Goal: Task Accomplishment & Management: Use online tool/utility

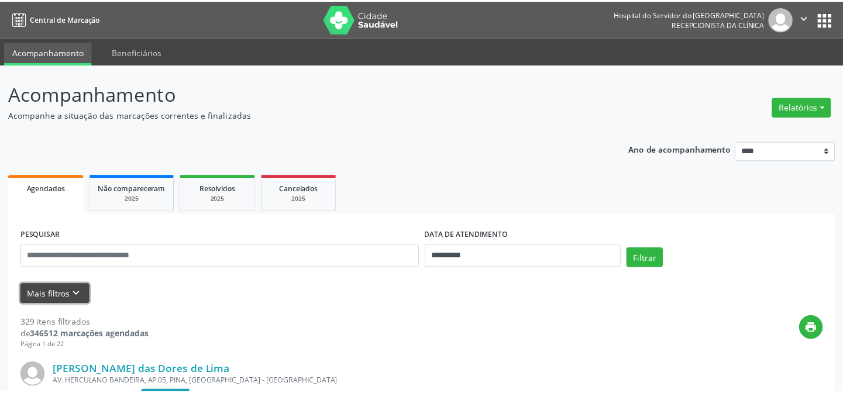
scroll to position [109, 0]
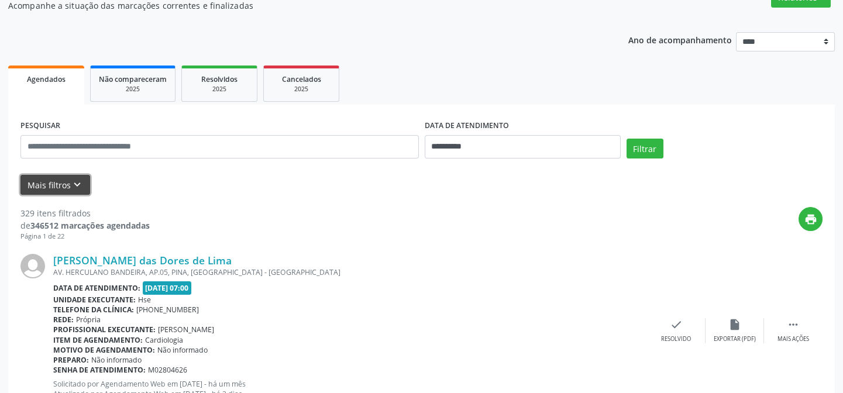
click at [67, 181] on button "Mais filtros keyboard_arrow_down" at bounding box center [55, 185] width 70 height 20
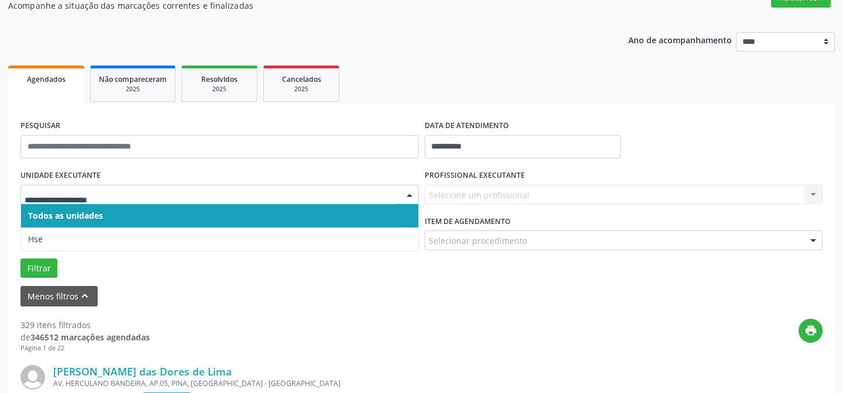
click at [411, 194] on div at bounding box center [410, 195] width 18 height 20
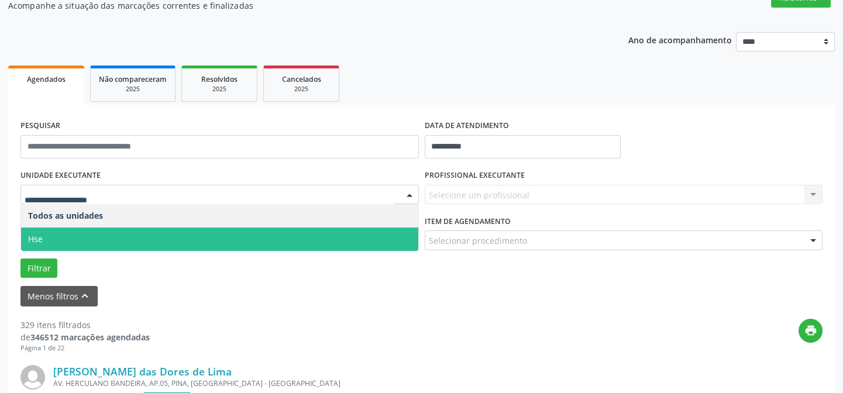
click at [222, 236] on span "Hse" at bounding box center [219, 239] width 397 height 23
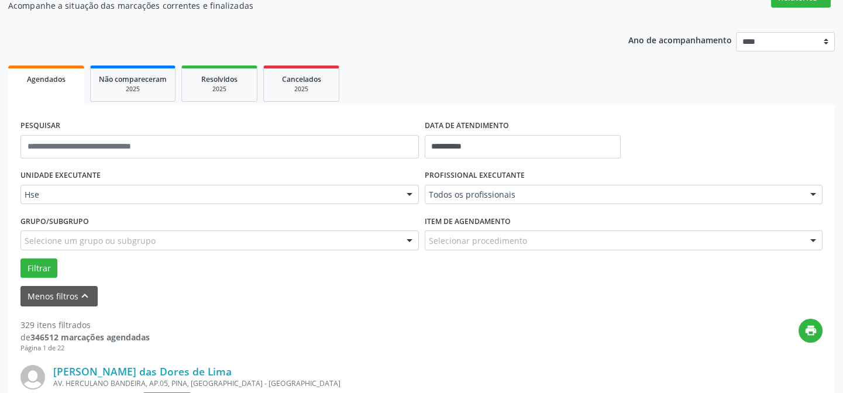
click at [813, 236] on div at bounding box center [813, 241] width 18 height 20
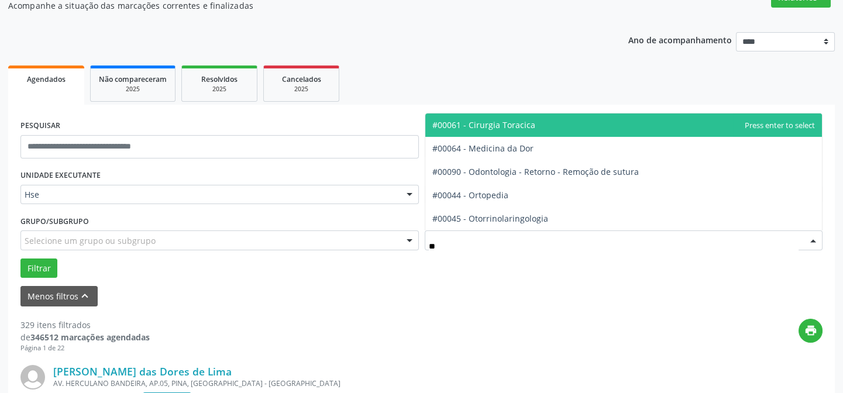
type input "***"
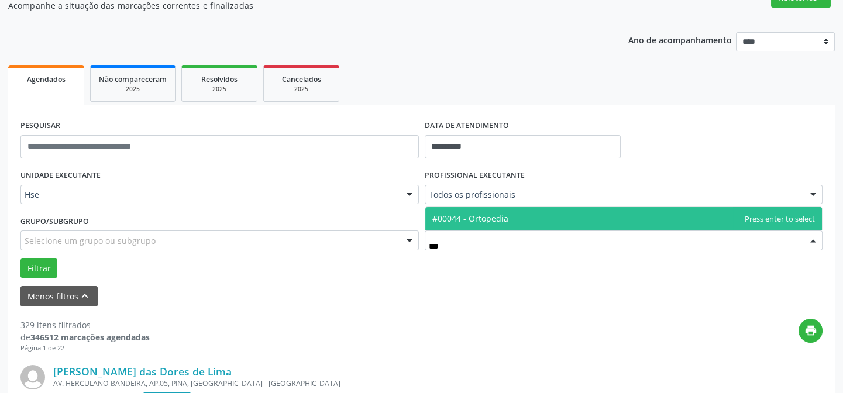
click at [521, 220] on span "#00044 - Ortopedia" at bounding box center [623, 218] width 397 height 23
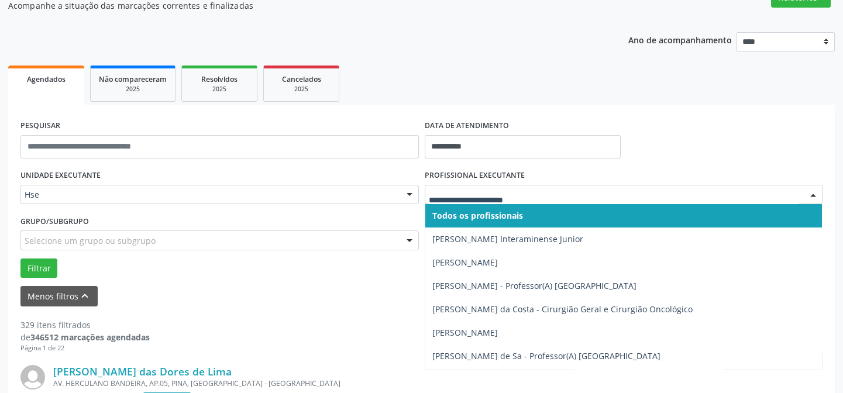
click at [809, 191] on div at bounding box center [813, 195] width 18 height 20
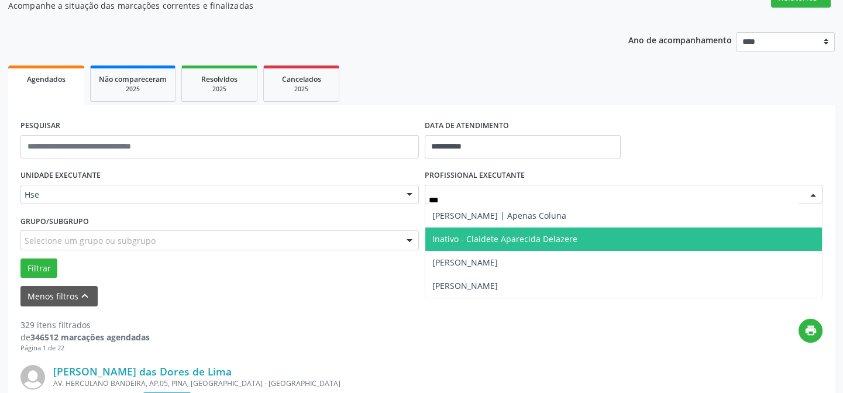
type input "****"
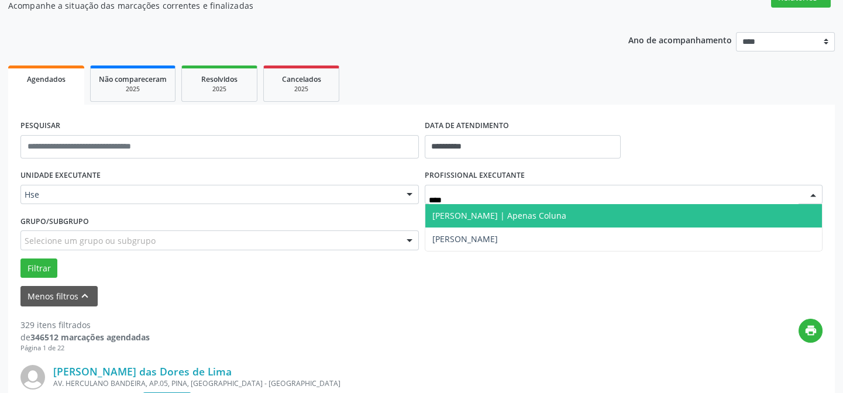
click at [479, 212] on span "[PERSON_NAME] | Apenas Coluna" at bounding box center [499, 215] width 134 height 11
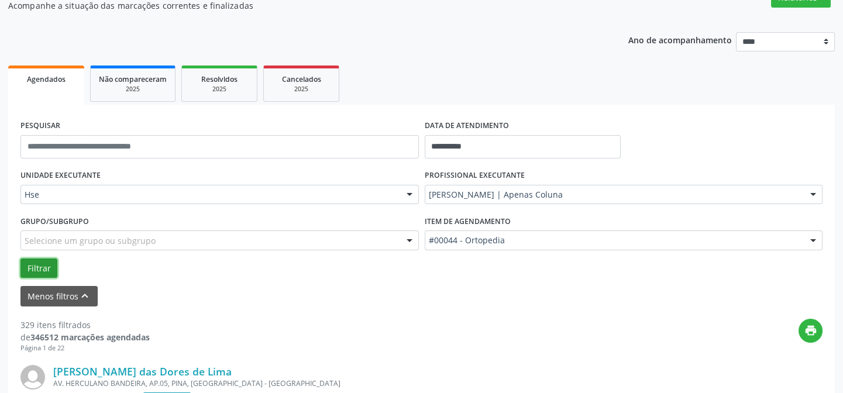
click at [46, 267] on button "Filtrar" at bounding box center [38, 269] width 37 height 20
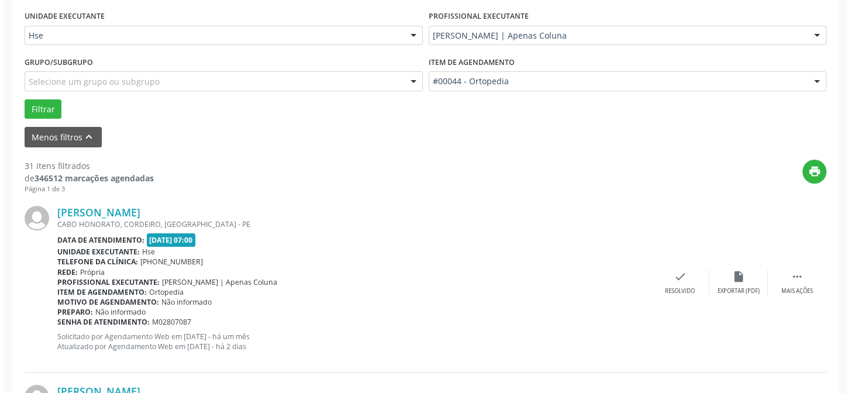
scroll to position [341, 0]
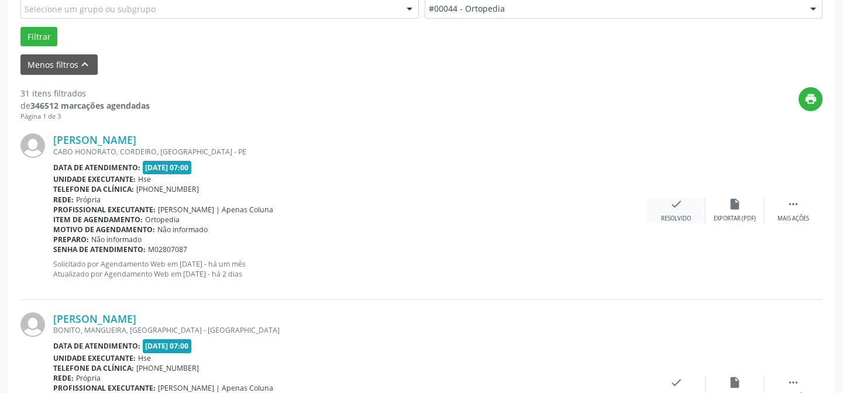
click at [676, 199] on icon "check" at bounding box center [676, 204] width 13 height 13
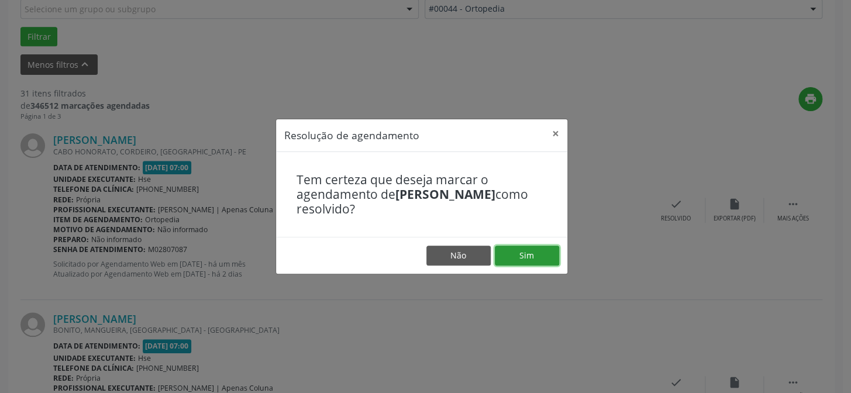
click at [531, 251] on button "Sim" at bounding box center [527, 256] width 64 height 20
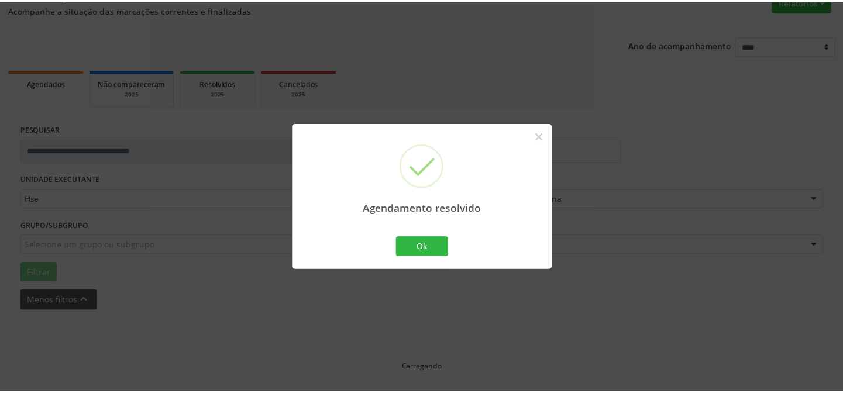
scroll to position [105, 0]
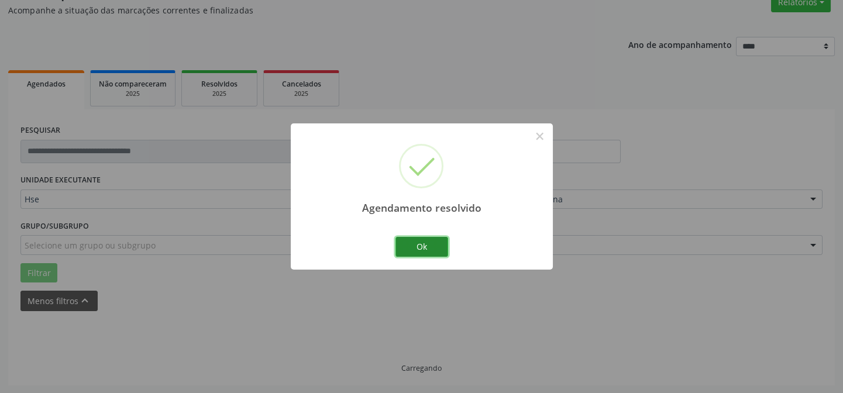
click at [419, 243] on button "Ok" at bounding box center [421, 247] width 53 height 20
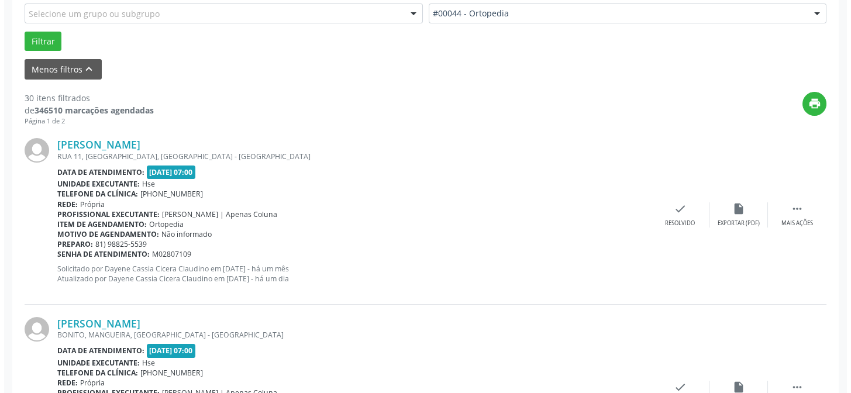
scroll to position [373, 0]
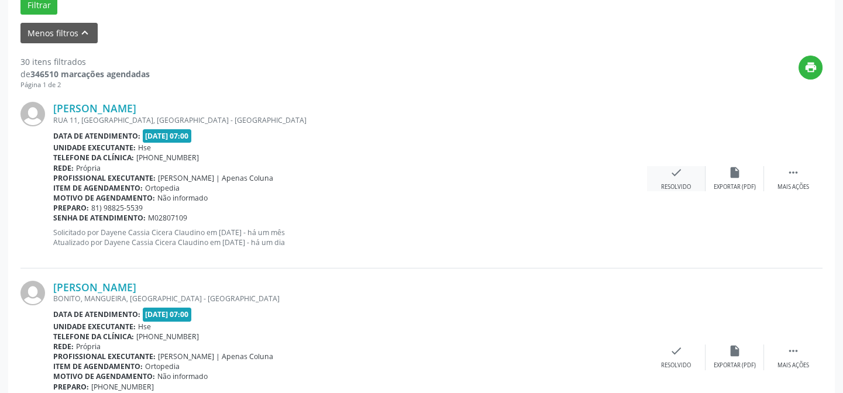
click at [682, 181] on div "check Resolvido" at bounding box center [676, 178] width 58 height 25
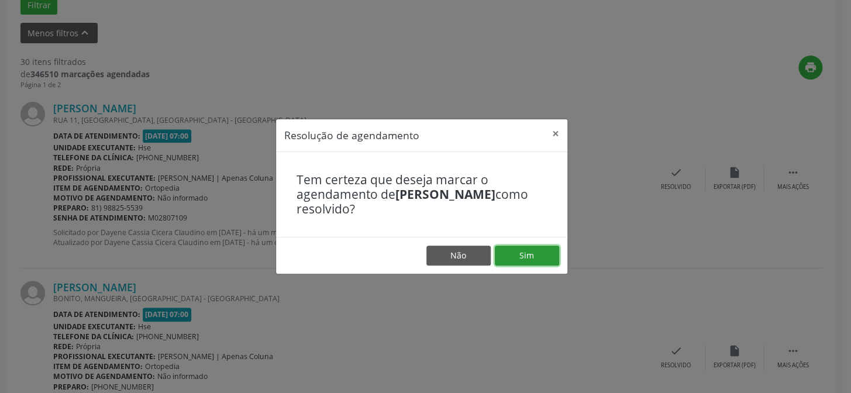
click at [542, 247] on button "Sim" at bounding box center [527, 256] width 64 height 20
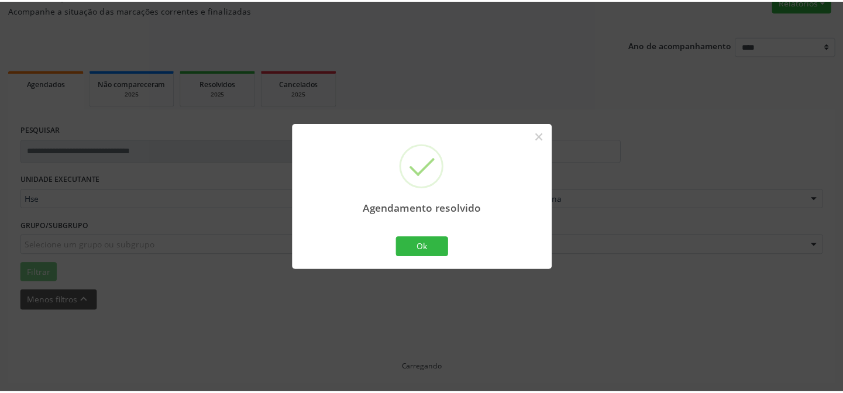
scroll to position [105, 0]
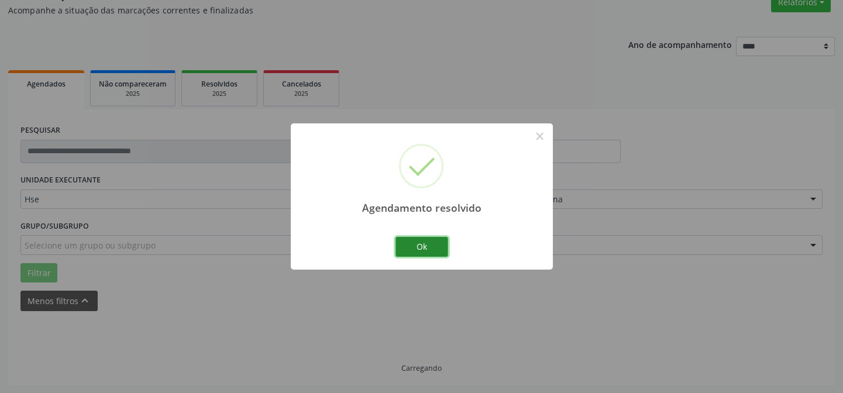
click at [422, 241] on button "Ok" at bounding box center [421, 247] width 53 height 20
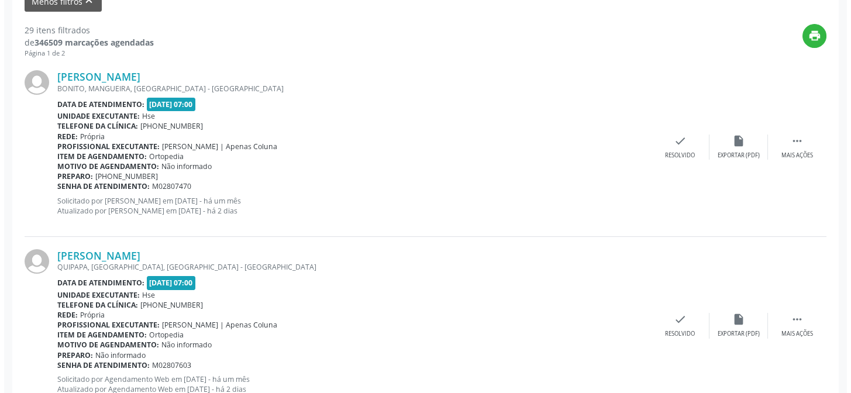
scroll to position [409, 0]
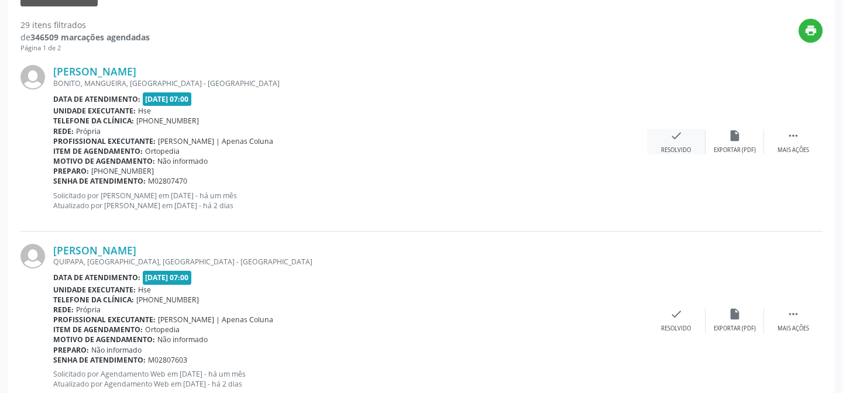
click at [674, 137] on icon "check" at bounding box center [676, 135] width 13 height 13
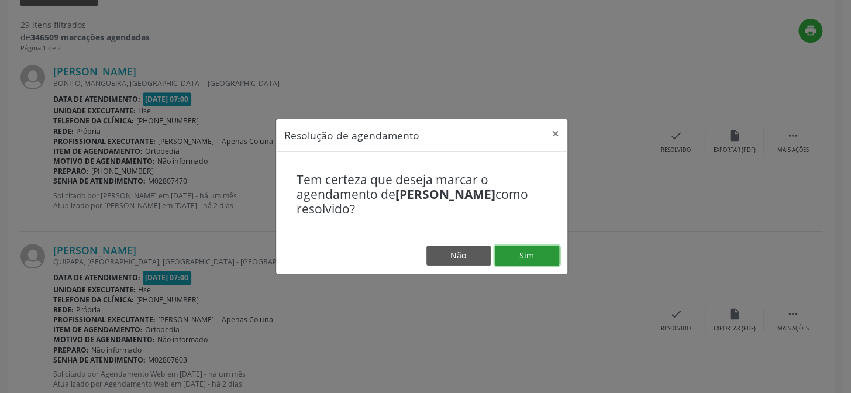
click at [516, 254] on button "Sim" at bounding box center [527, 256] width 64 height 20
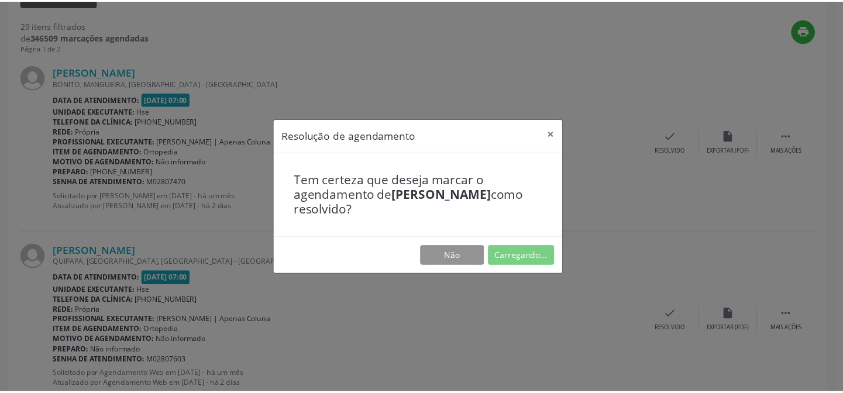
scroll to position [105, 0]
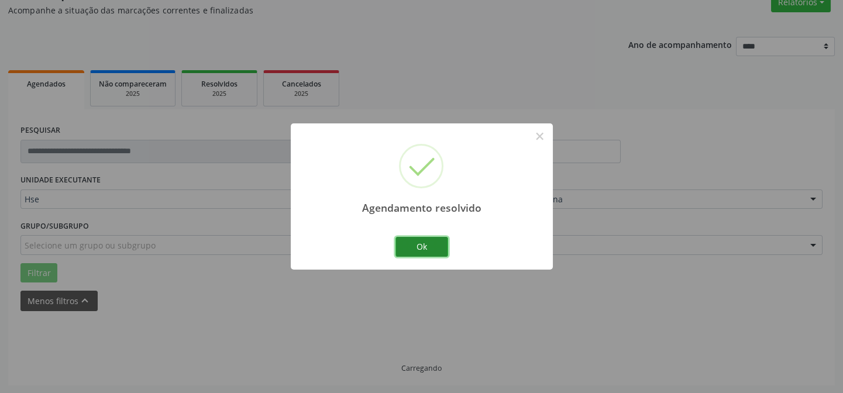
click at [419, 243] on button "Ok" at bounding box center [421, 247] width 53 height 20
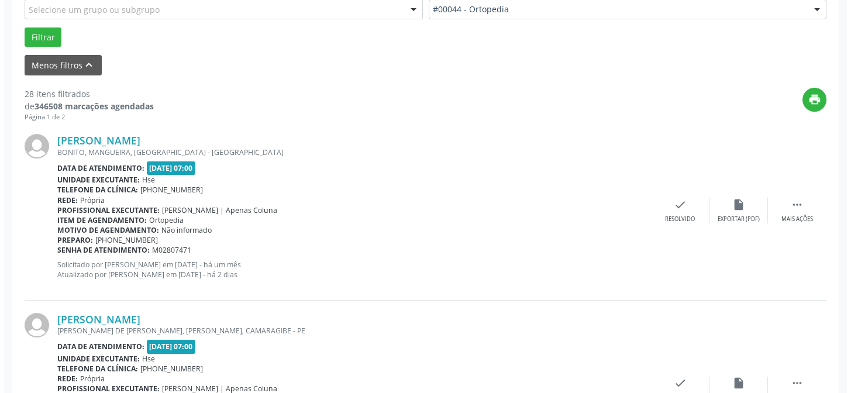
scroll to position [363, 0]
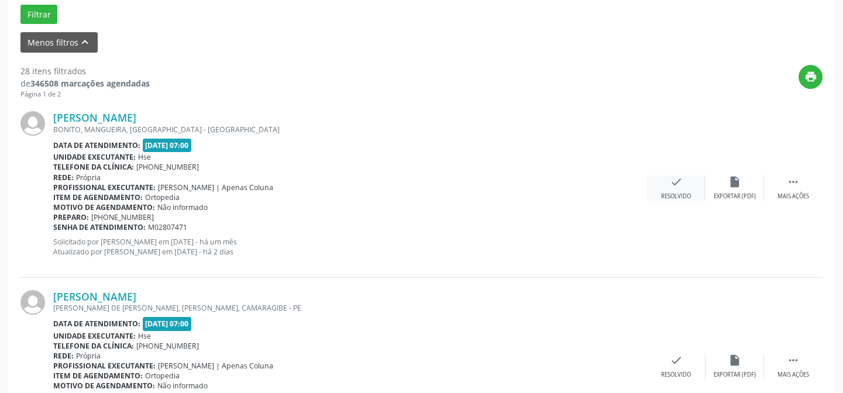
click at [690, 188] on div "check Resolvido" at bounding box center [676, 187] width 58 height 25
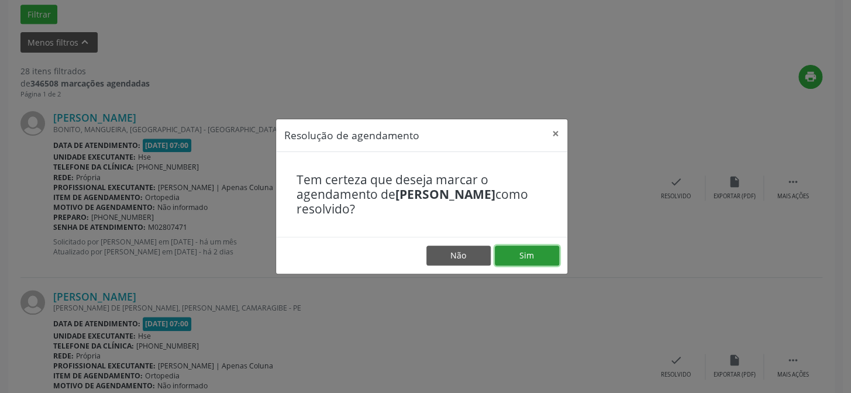
click at [536, 254] on button "Sim" at bounding box center [527, 256] width 64 height 20
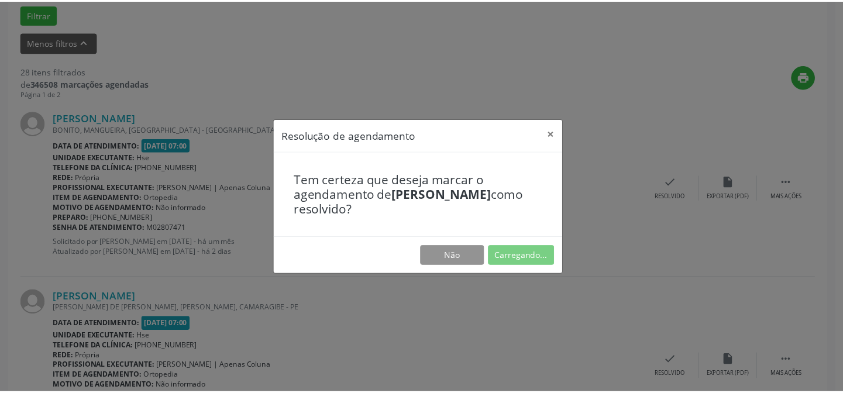
scroll to position [105, 0]
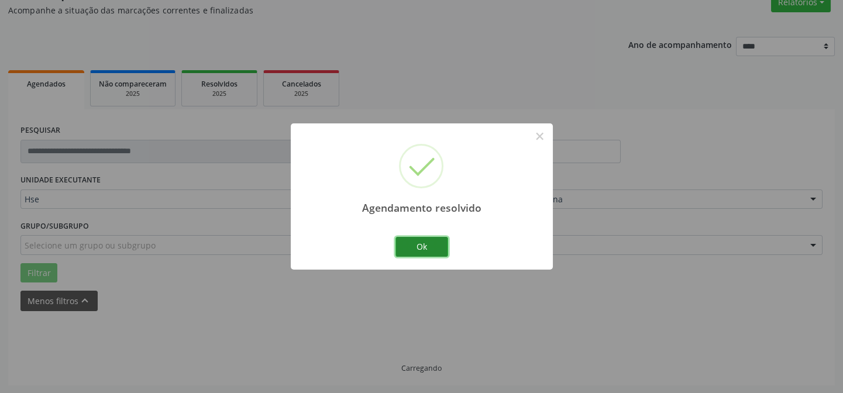
click at [439, 244] on button "Ok" at bounding box center [421, 247] width 53 height 20
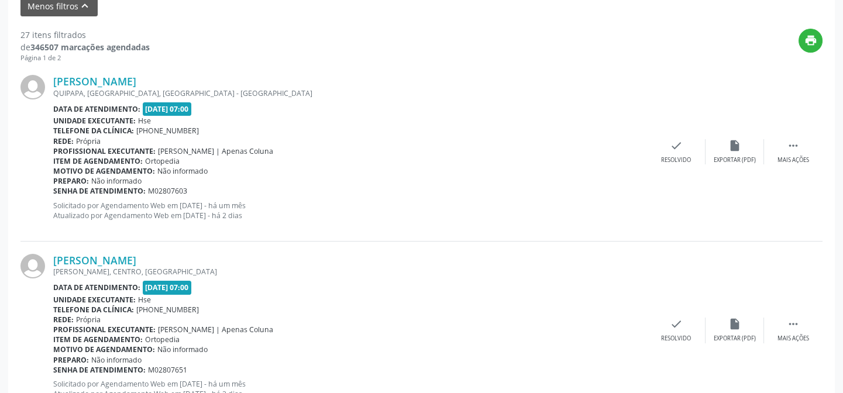
scroll to position [418, 0]
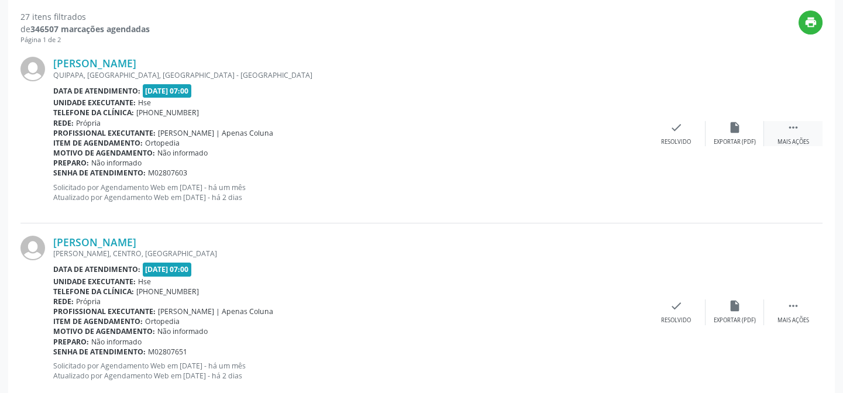
click at [789, 128] on icon "" at bounding box center [793, 127] width 13 height 13
click at [746, 134] on div "alarm_off Não compareceu" at bounding box center [734, 133] width 58 height 25
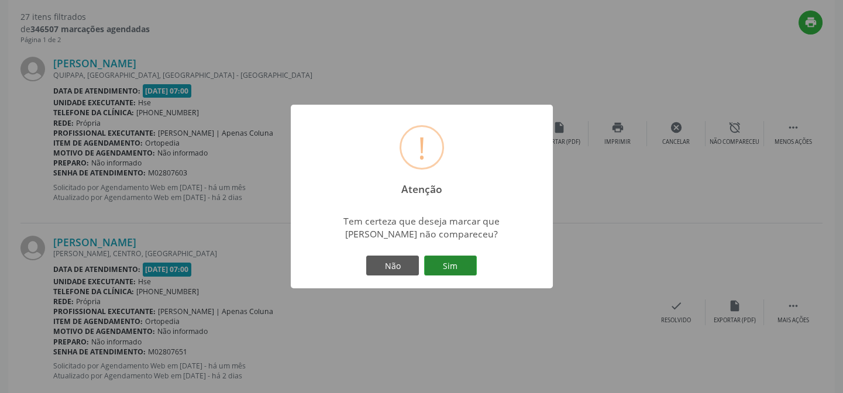
click at [453, 271] on button "Sim" at bounding box center [450, 266] width 53 height 20
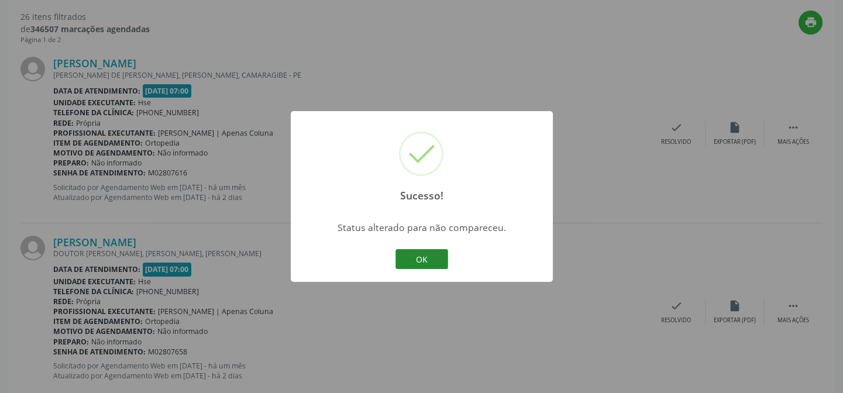
click at [419, 255] on button "OK" at bounding box center [421, 259] width 53 height 20
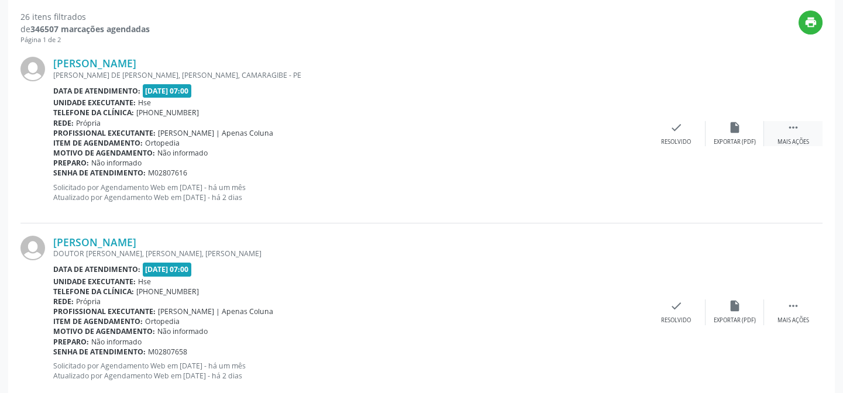
click at [790, 136] on div " Mais ações" at bounding box center [793, 133] width 58 height 25
click at [734, 135] on div "alarm_off Não compareceu" at bounding box center [734, 133] width 58 height 25
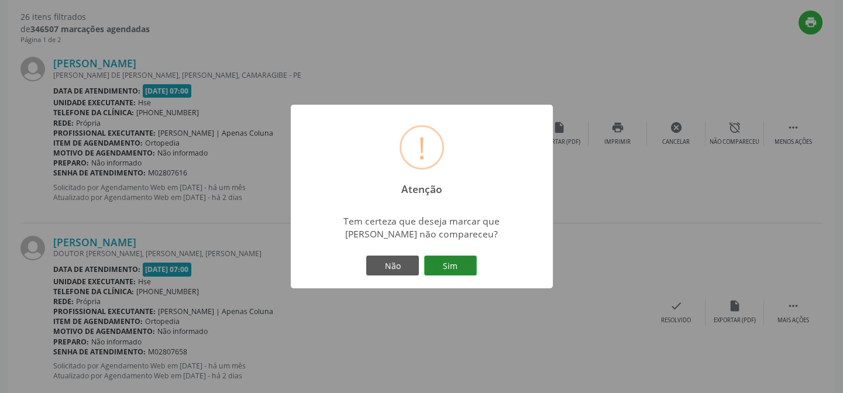
click at [460, 268] on button "Sim" at bounding box center [450, 266] width 53 height 20
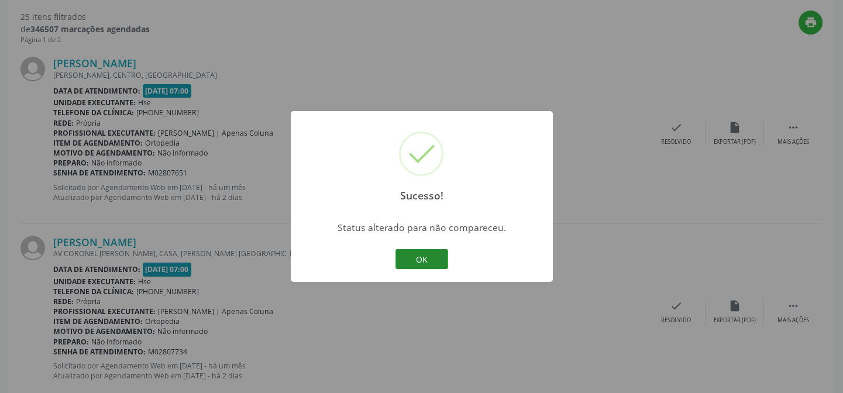
click at [436, 257] on button "OK" at bounding box center [421, 259] width 53 height 20
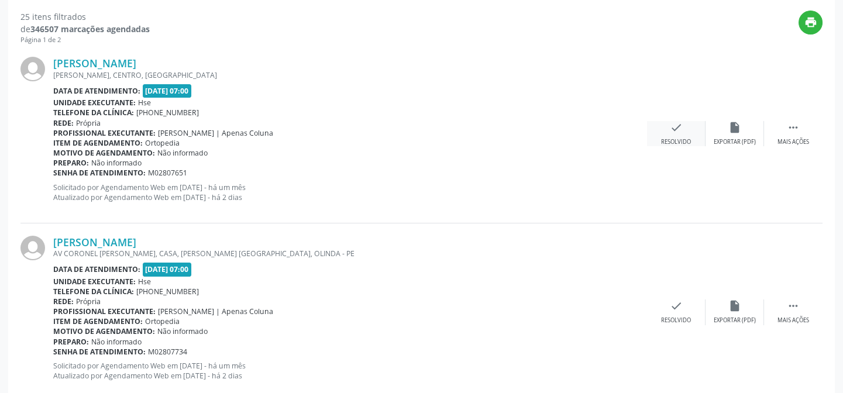
click at [673, 123] on icon "check" at bounding box center [676, 127] width 13 height 13
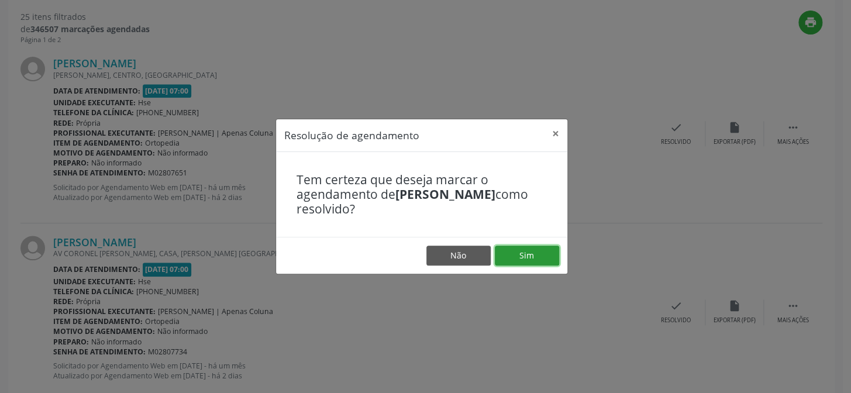
click at [518, 253] on button "Sim" at bounding box center [527, 256] width 64 height 20
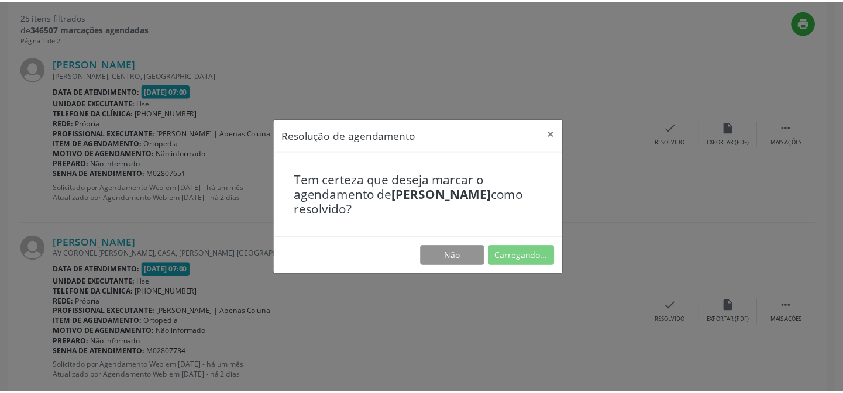
scroll to position [105, 0]
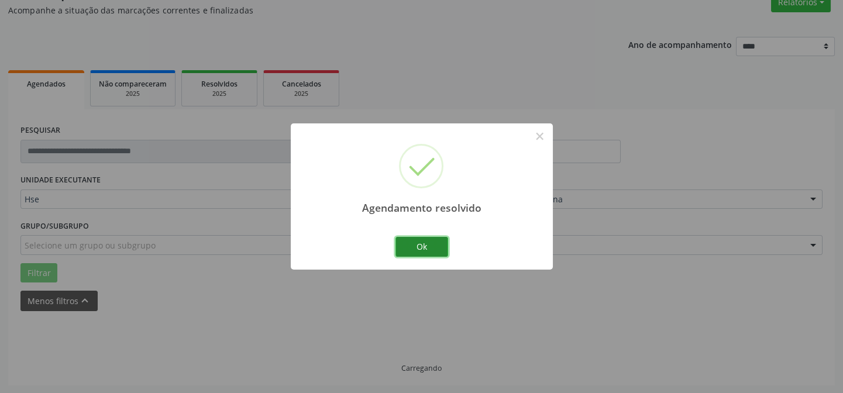
click at [431, 246] on button "Ok" at bounding box center [421, 247] width 53 height 20
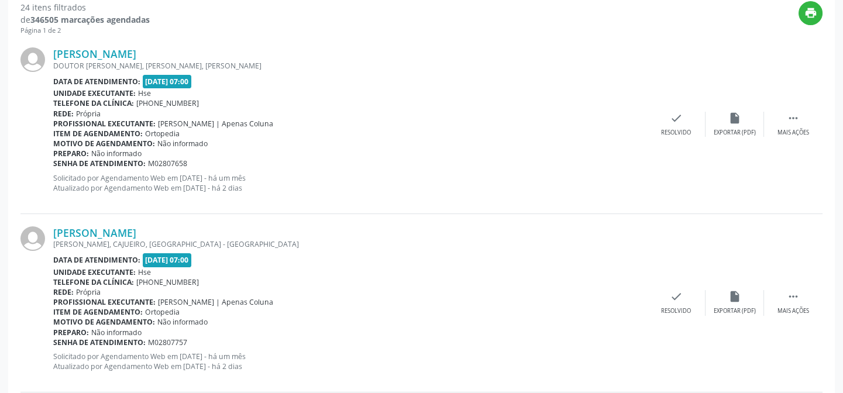
scroll to position [386, 0]
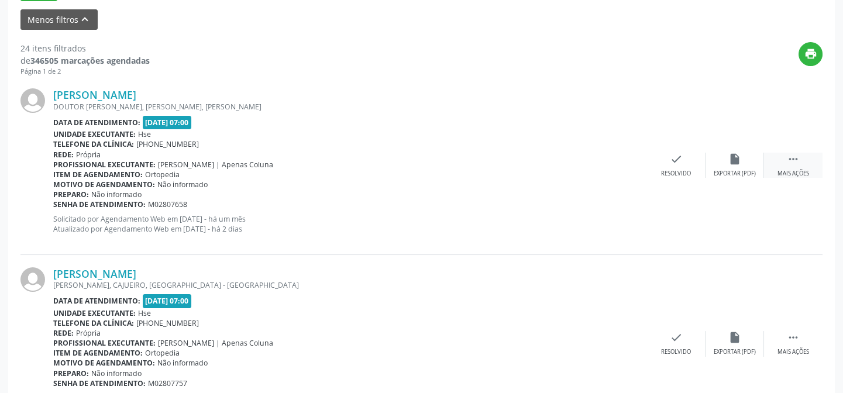
click at [791, 155] on icon "" at bounding box center [793, 159] width 13 height 13
click at [738, 160] on icon "alarm_off" at bounding box center [734, 159] width 13 height 13
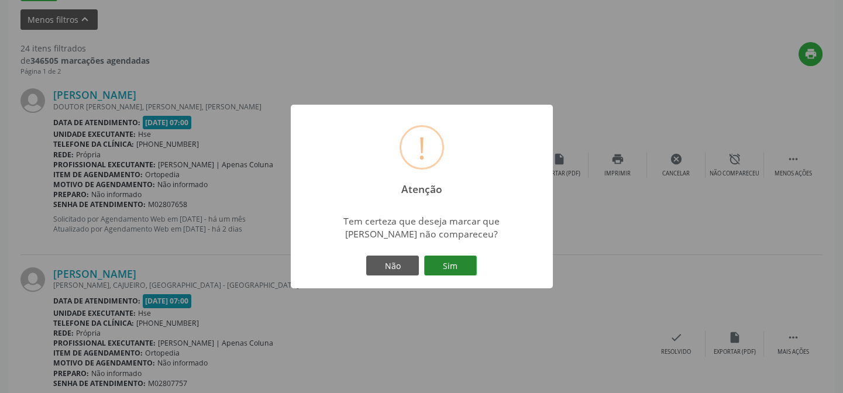
click at [454, 261] on button "Sim" at bounding box center [450, 266] width 53 height 20
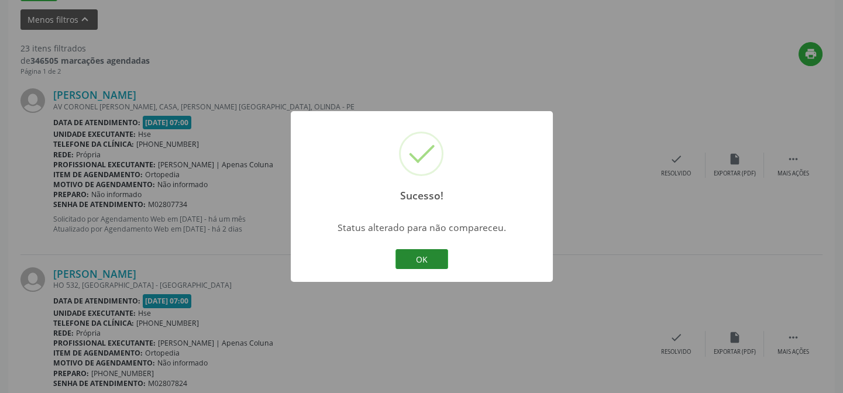
click at [438, 259] on button "OK" at bounding box center [421, 259] width 53 height 20
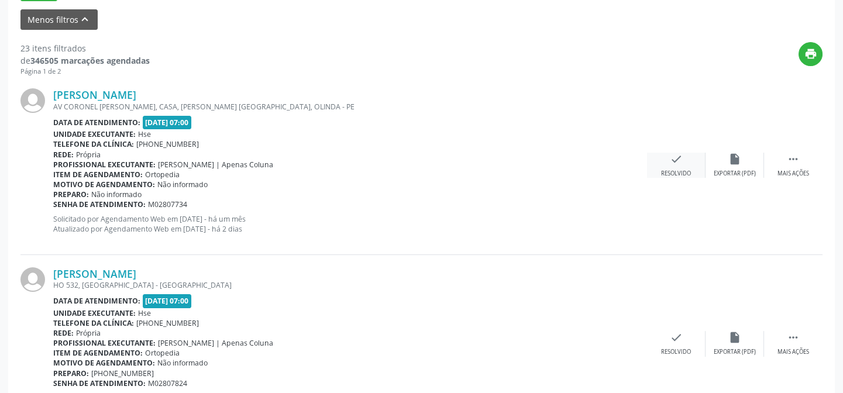
click at [677, 161] on icon "check" at bounding box center [676, 159] width 13 height 13
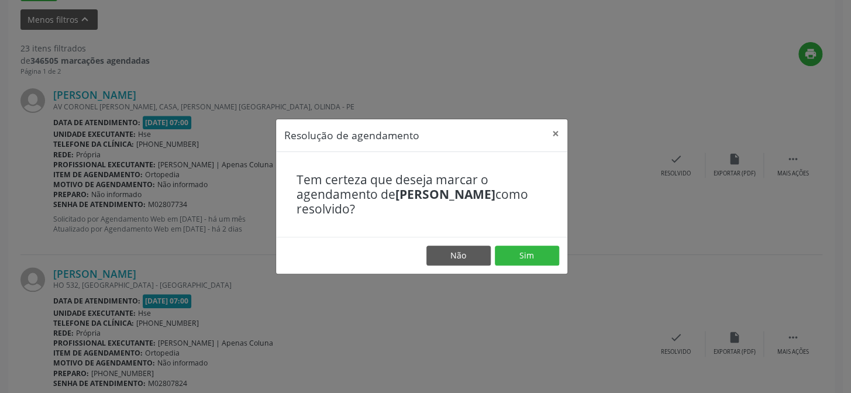
click at [677, 113] on div "Resolução de agendamento × Tem certeza que deseja marcar o agendamento de [PERS…" at bounding box center [425, 196] width 851 height 393
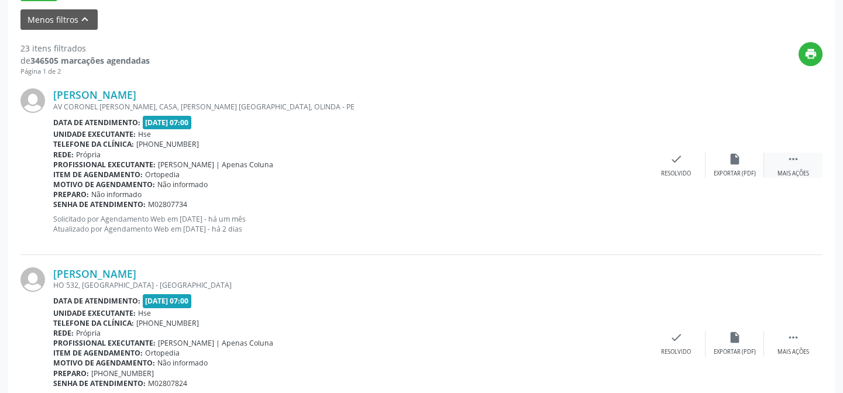
click at [807, 163] on div " Mais ações" at bounding box center [793, 165] width 58 height 25
click at [726, 165] on div "alarm_off Não compareceu" at bounding box center [734, 165] width 58 height 25
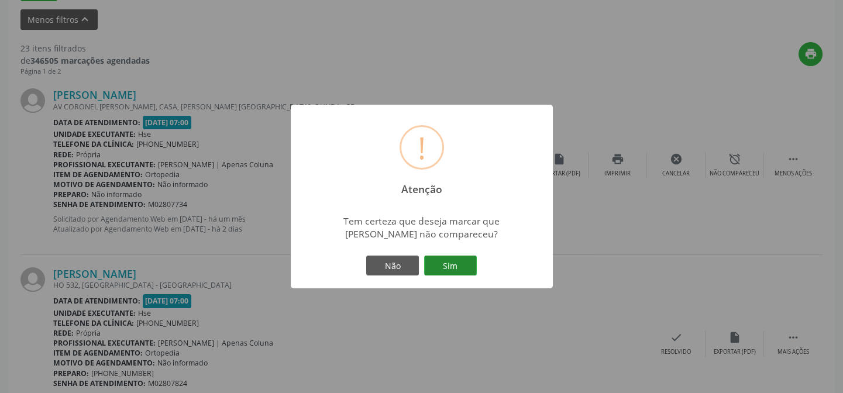
click at [448, 261] on button "Sim" at bounding box center [450, 266] width 53 height 20
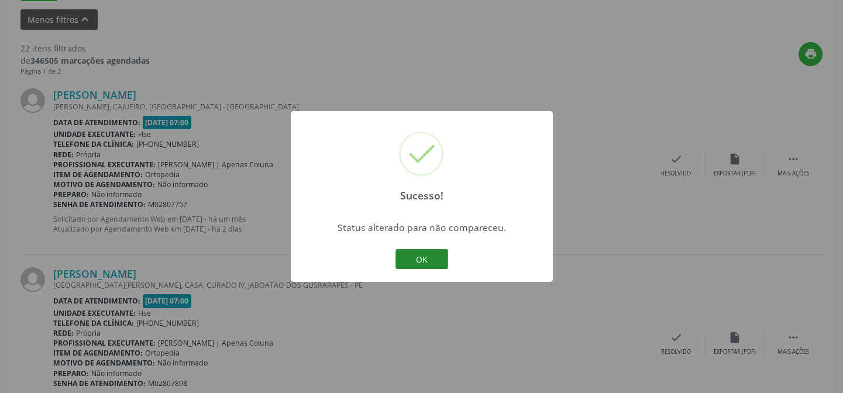
click at [423, 254] on button "OK" at bounding box center [421, 259] width 53 height 20
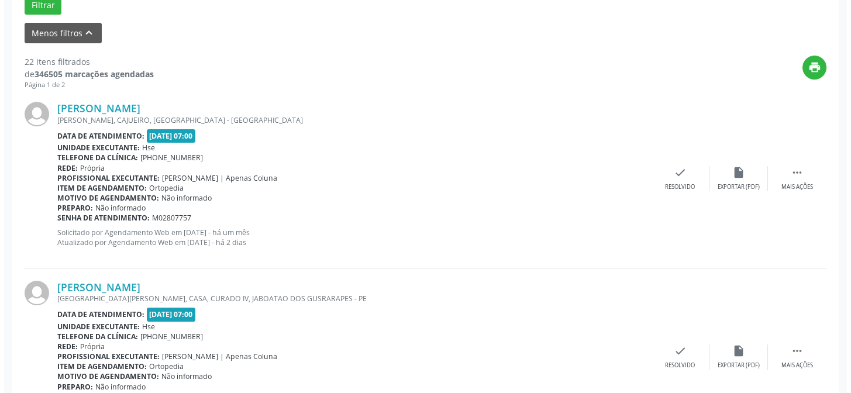
scroll to position [409, 0]
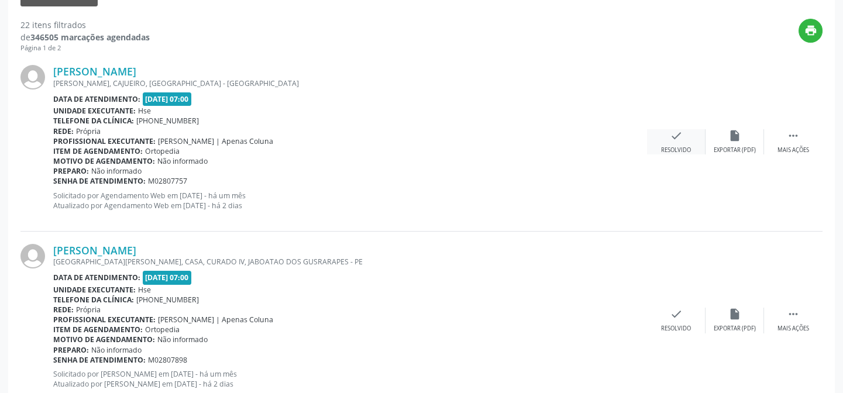
click at [686, 140] on div "check Resolvido" at bounding box center [676, 141] width 58 height 25
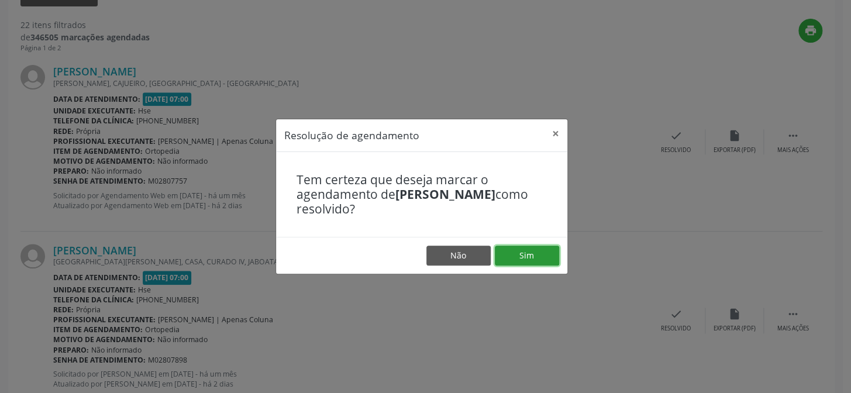
click at [535, 249] on button "Sim" at bounding box center [527, 256] width 64 height 20
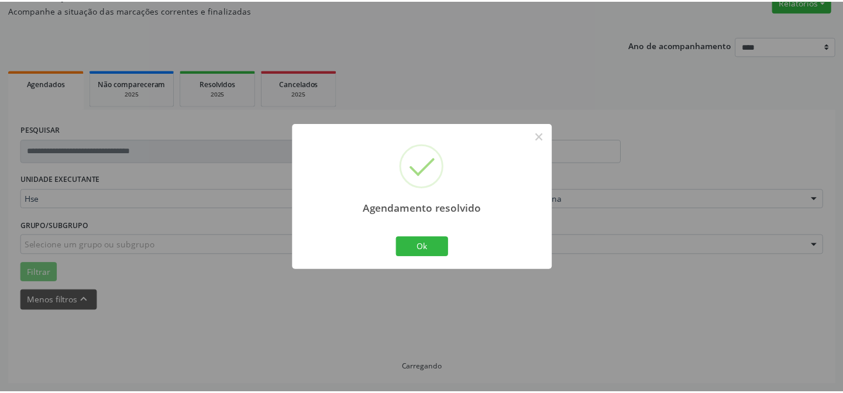
scroll to position [105, 0]
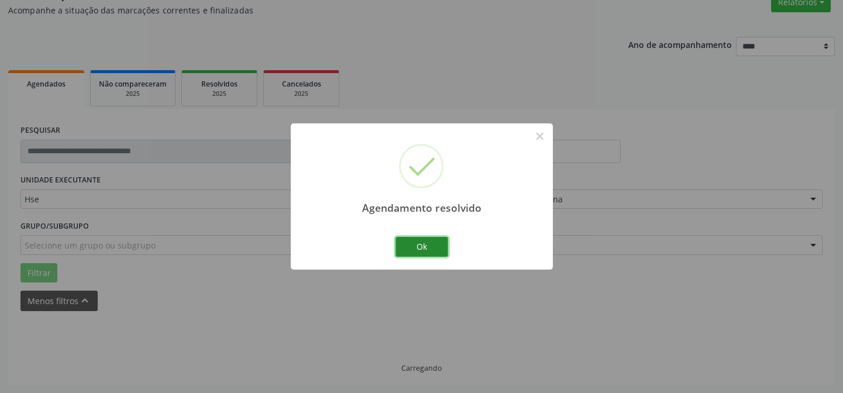
click at [434, 246] on button "Ok" at bounding box center [421, 247] width 53 height 20
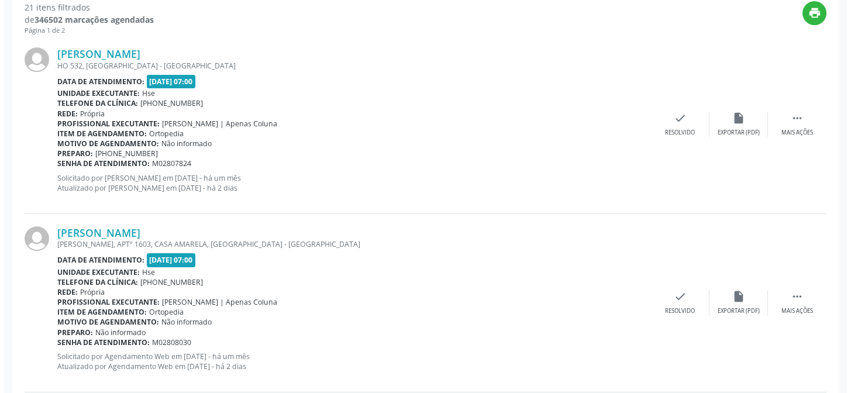
scroll to position [450, 0]
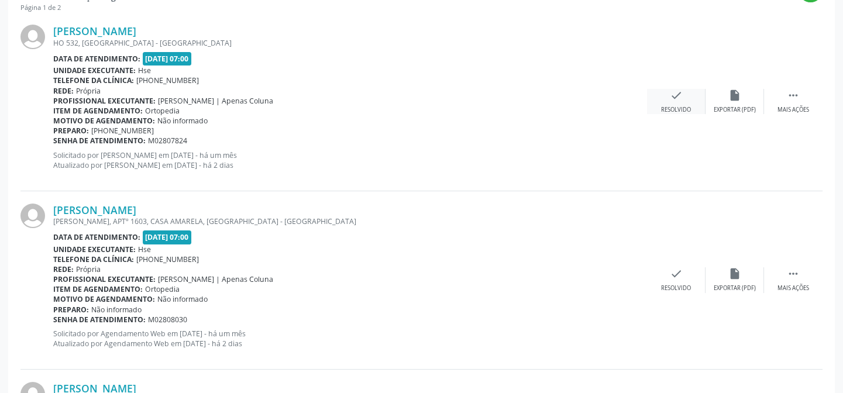
click at [691, 98] on div "check Resolvido" at bounding box center [676, 101] width 58 height 25
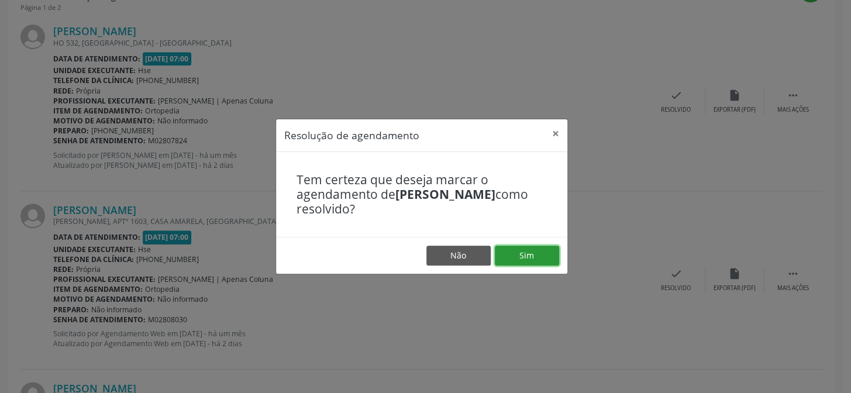
click at [530, 249] on button "Sim" at bounding box center [527, 256] width 64 height 20
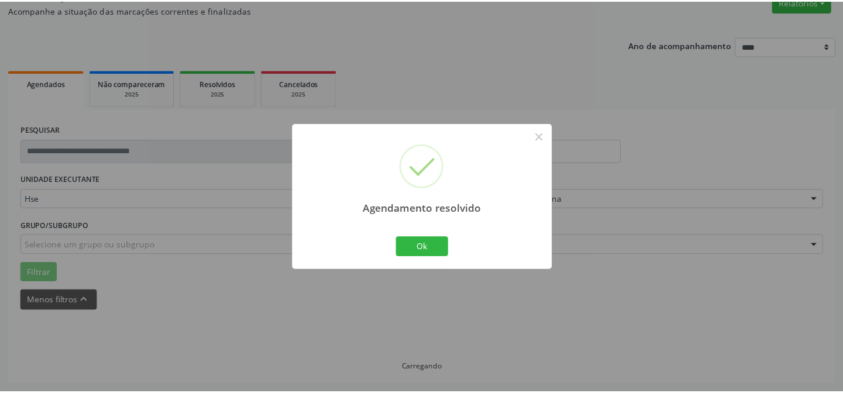
scroll to position [105, 0]
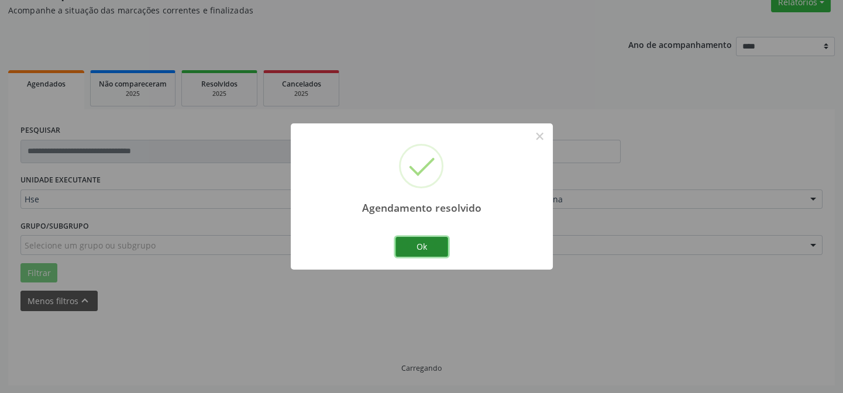
click at [430, 242] on button "Ok" at bounding box center [421, 247] width 53 height 20
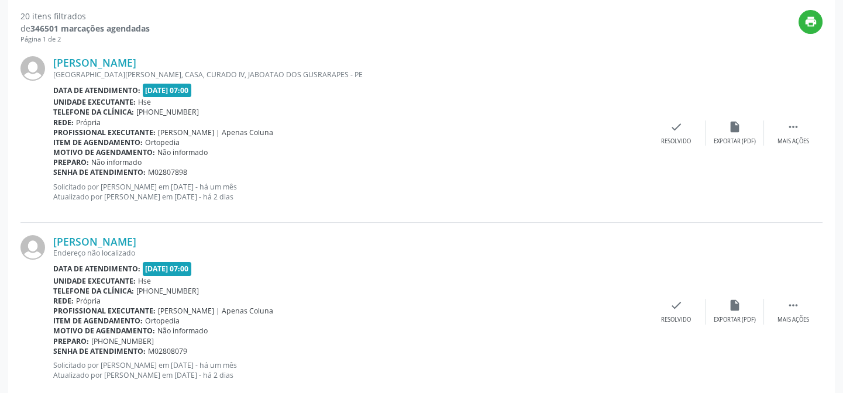
scroll to position [422, 0]
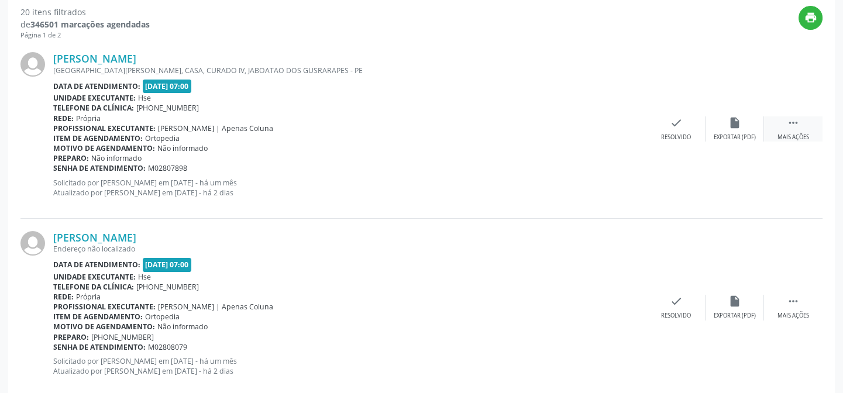
click at [804, 128] on div " Mais ações" at bounding box center [793, 128] width 58 height 25
click at [741, 122] on div "alarm_off Não compareceu" at bounding box center [734, 128] width 58 height 25
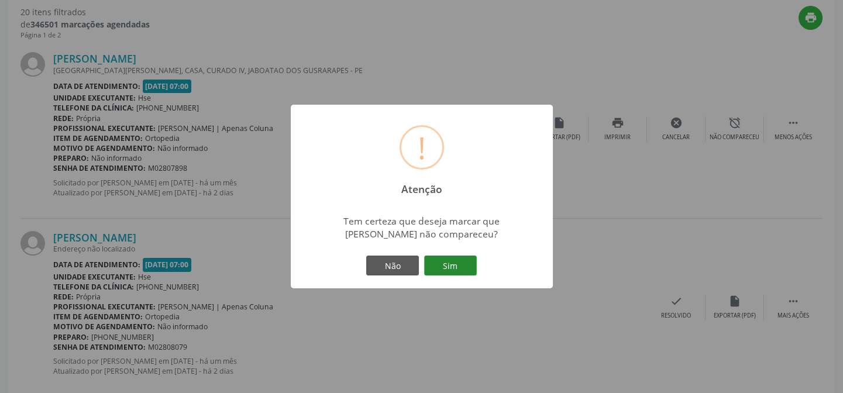
click at [456, 260] on button "Sim" at bounding box center [450, 266] width 53 height 20
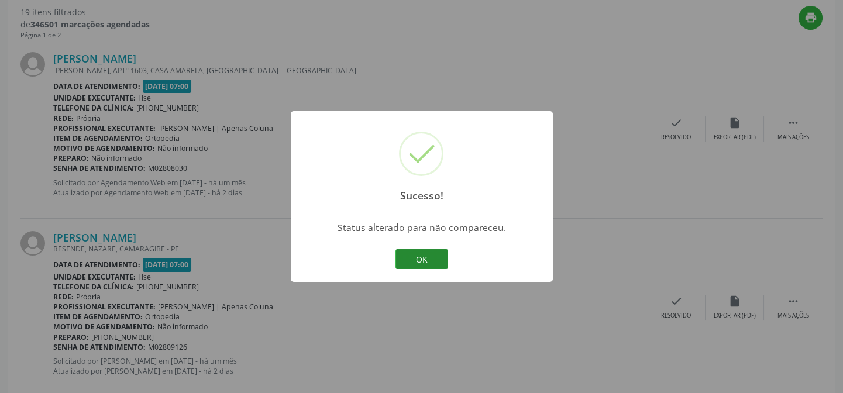
click at [435, 258] on button "OK" at bounding box center [421, 259] width 53 height 20
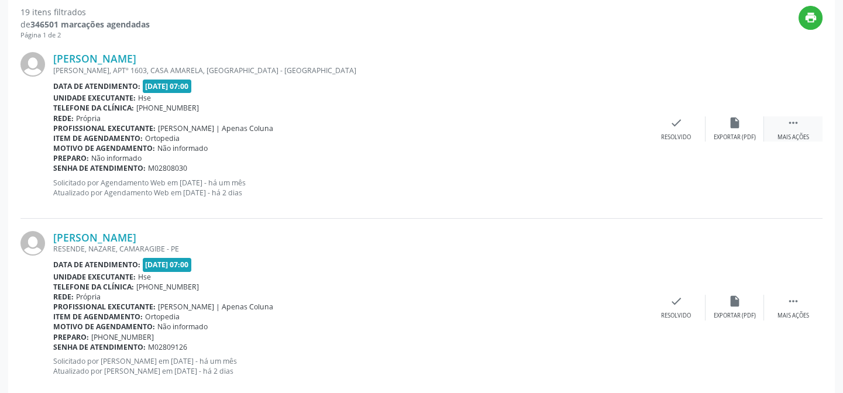
click at [785, 123] on div " Mais ações" at bounding box center [793, 128] width 58 height 25
click at [721, 123] on div "alarm_off Não compareceu" at bounding box center [734, 128] width 58 height 25
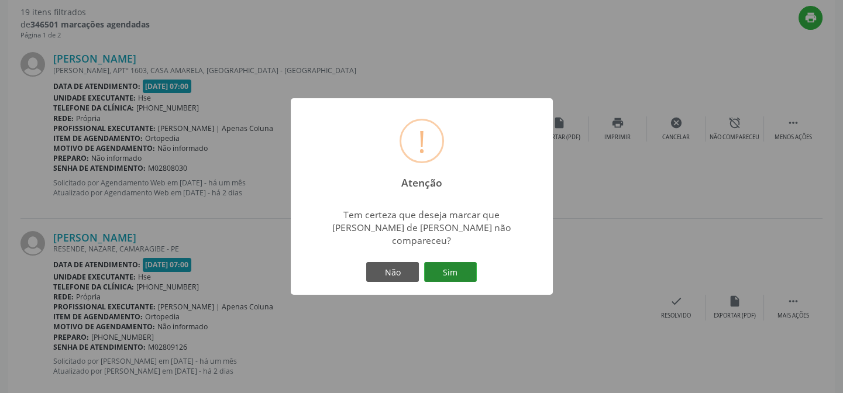
click at [450, 262] on button "Sim" at bounding box center [450, 272] width 53 height 20
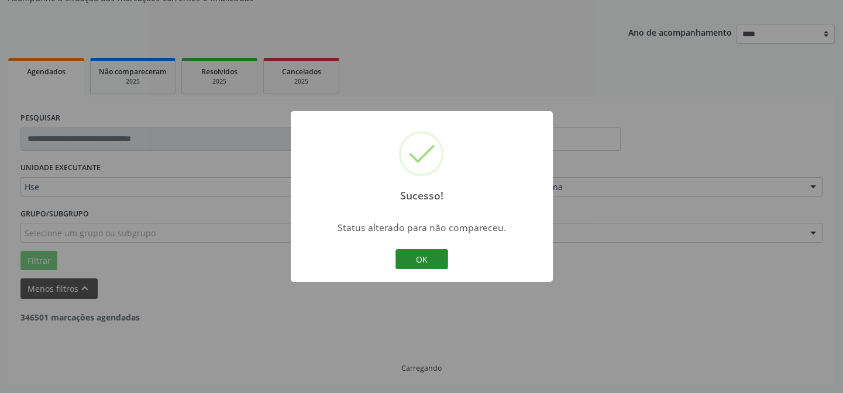
click at [428, 257] on button "OK" at bounding box center [421, 259] width 53 height 20
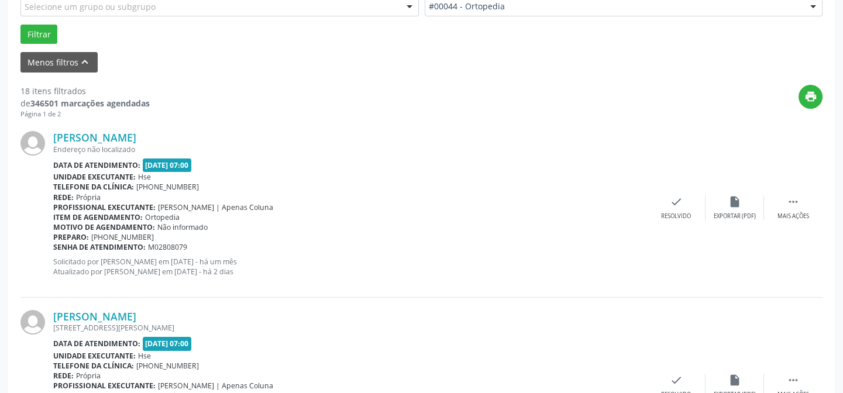
scroll to position [339, 0]
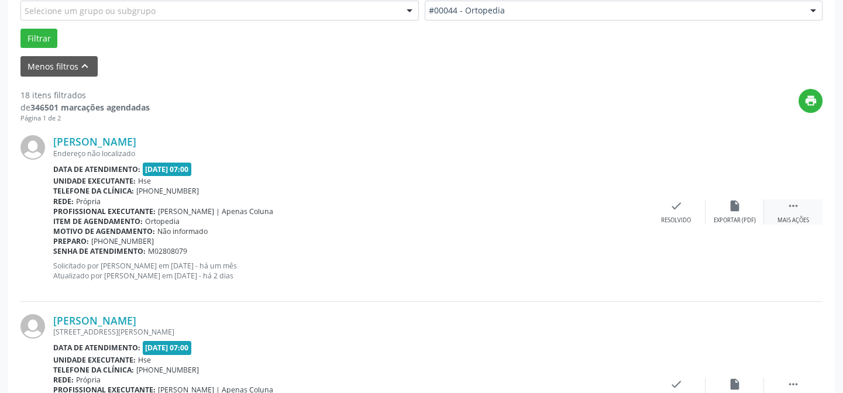
click at [787, 205] on icon "" at bounding box center [793, 205] width 13 height 13
click at [746, 212] on div "alarm_off Não compareceu" at bounding box center [734, 211] width 58 height 25
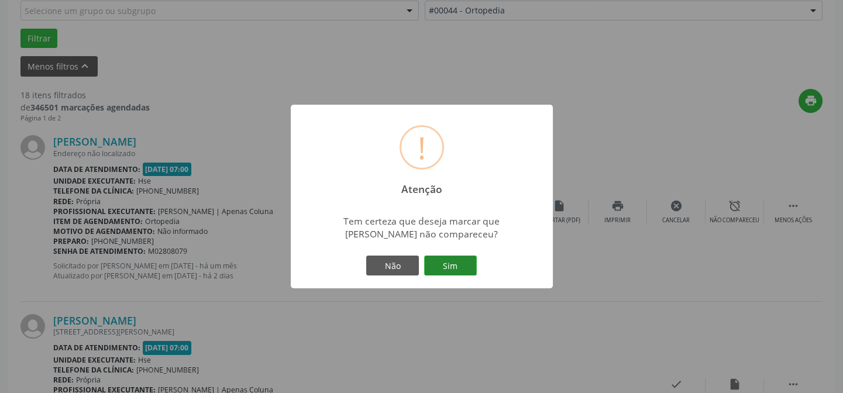
click at [457, 261] on button "Sim" at bounding box center [450, 266] width 53 height 20
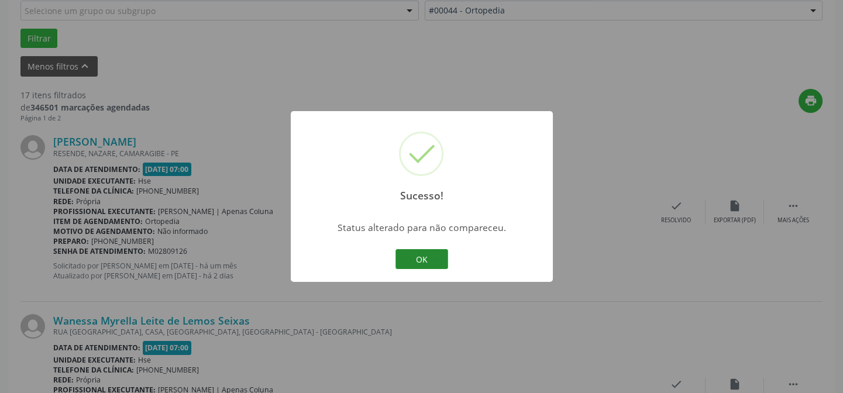
click at [427, 255] on button "OK" at bounding box center [421, 259] width 53 height 20
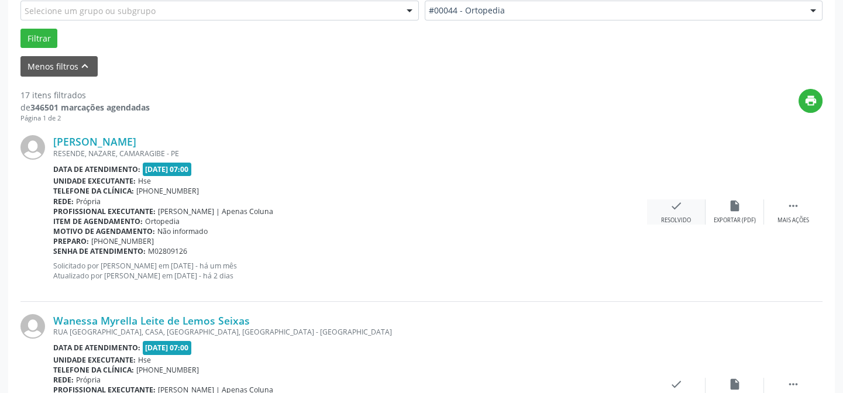
click at [690, 214] on div "check Resolvido" at bounding box center [676, 211] width 58 height 25
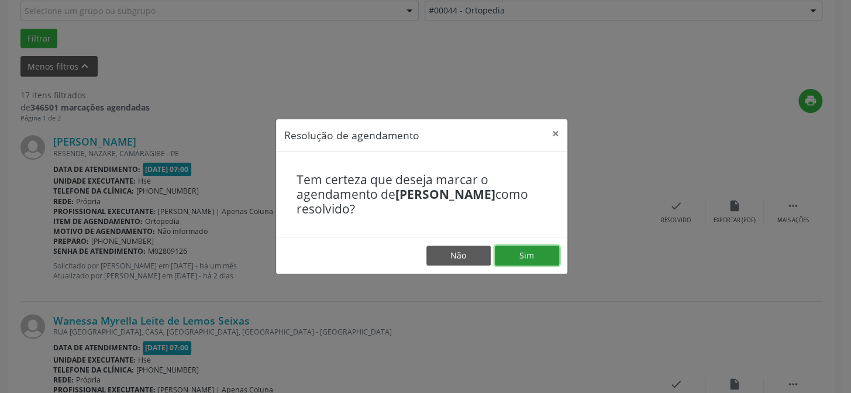
click at [529, 255] on button "Sim" at bounding box center [527, 256] width 64 height 20
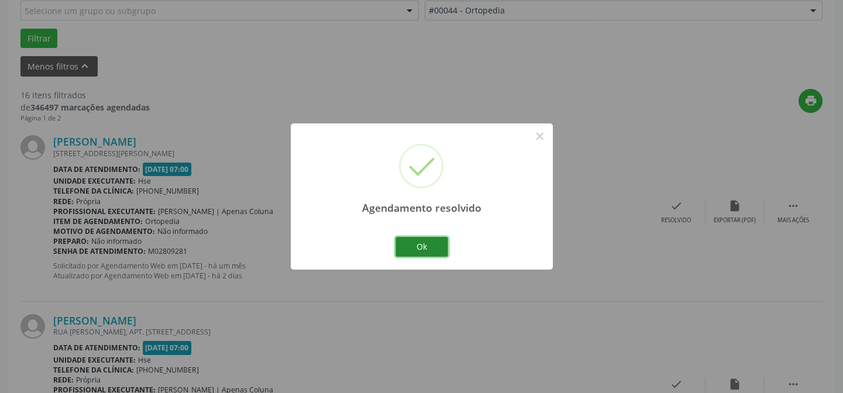
click at [426, 245] on button "Ok" at bounding box center [421, 247] width 53 height 20
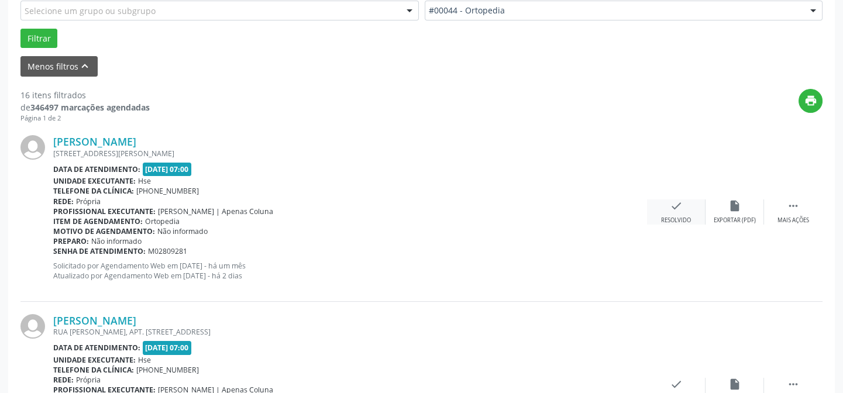
click at [685, 211] on div "check Resolvido" at bounding box center [676, 211] width 58 height 25
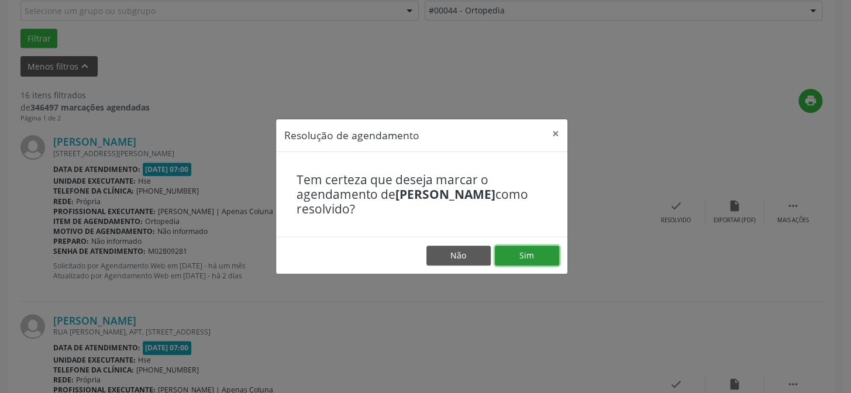
click at [534, 250] on button "Sim" at bounding box center [527, 256] width 64 height 20
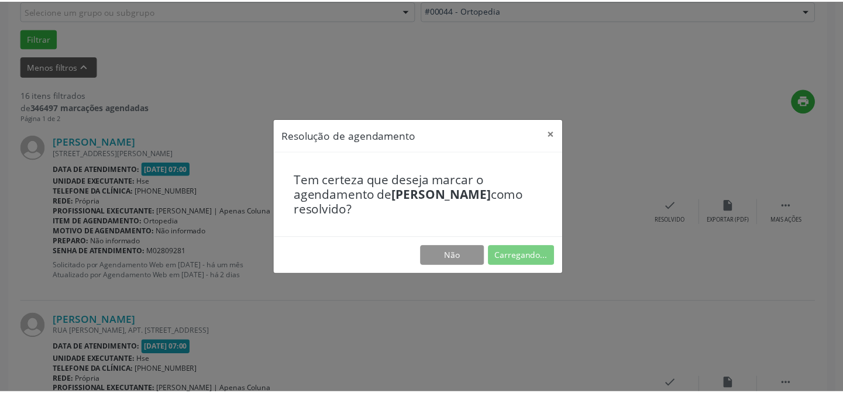
scroll to position [105, 0]
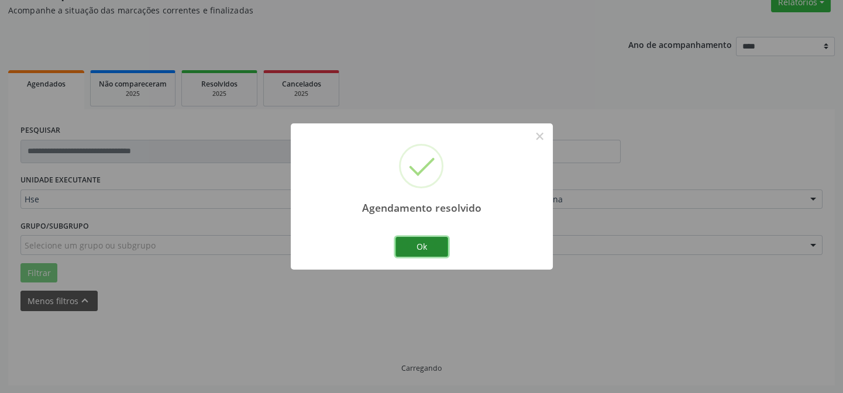
click at [435, 244] on button "Ok" at bounding box center [421, 247] width 53 height 20
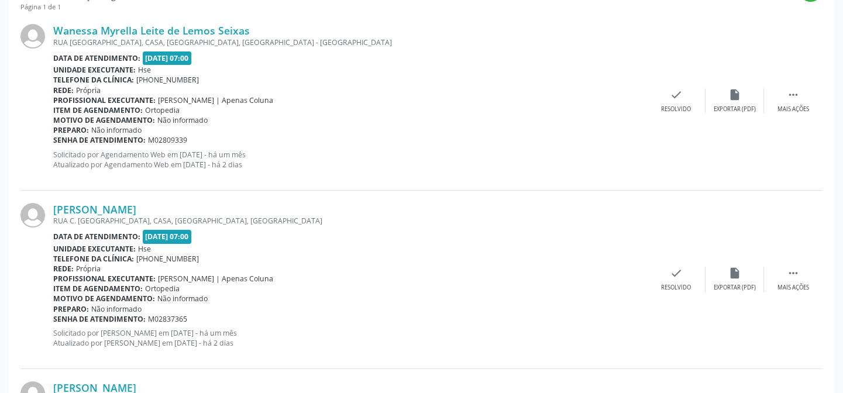
scroll to position [455, 0]
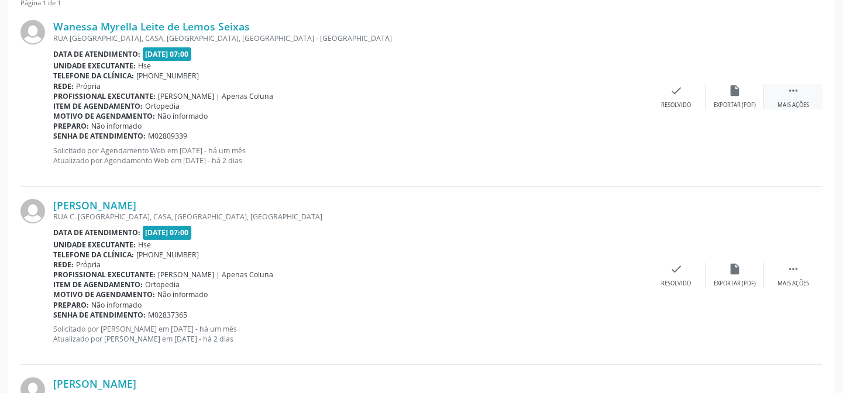
click at [801, 96] on div " Mais ações" at bounding box center [793, 96] width 58 height 25
click at [737, 91] on icon "alarm_off" at bounding box center [734, 90] width 13 height 13
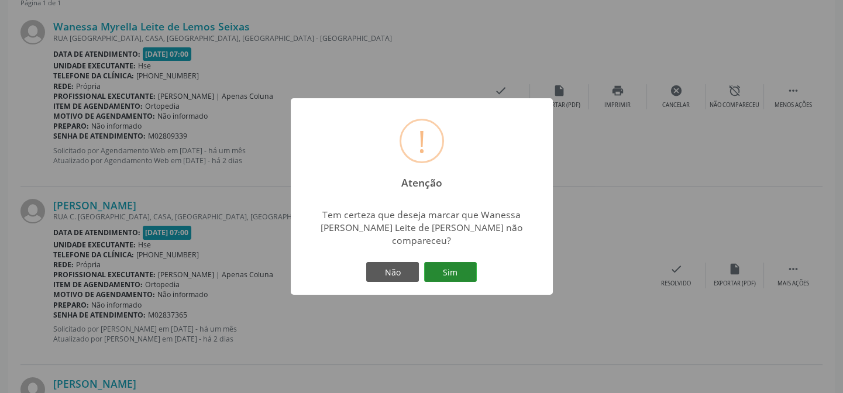
click at [452, 269] on button "Sim" at bounding box center [450, 272] width 53 height 20
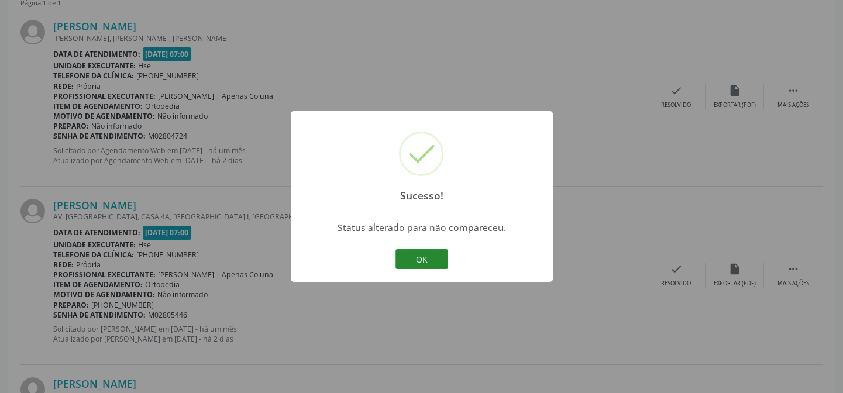
click at [434, 259] on button "OK" at bounding box center [421, 259] width 53 height 20
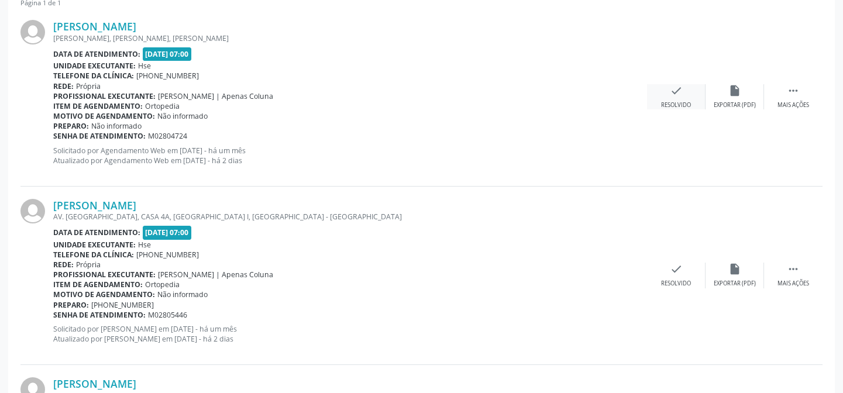
click at [673, 94] on icon "check" at bounding box center [676, 90] width 13 height 13
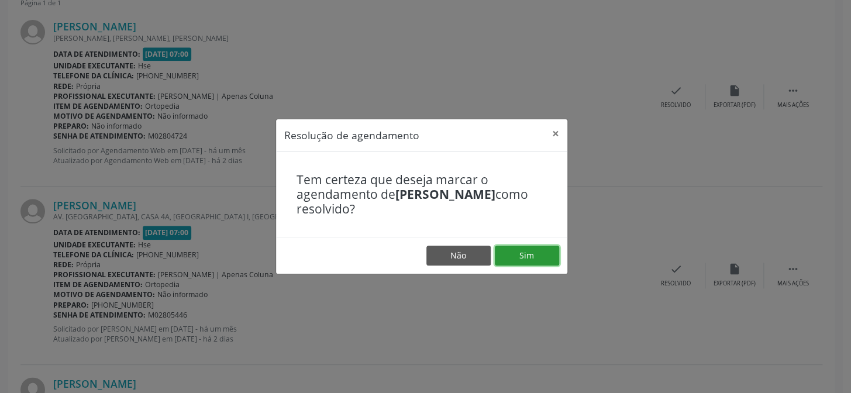
click at [515, 249] on button "Sim" at bounding box center [527, 256] width 64 height 20
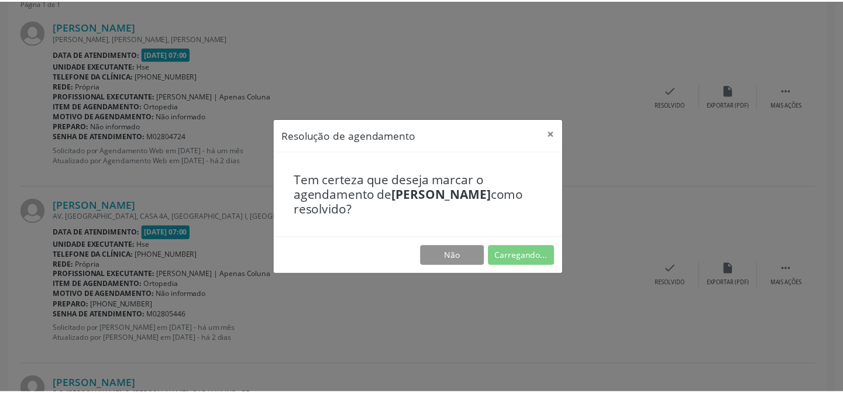
scroll to position [105, 0]
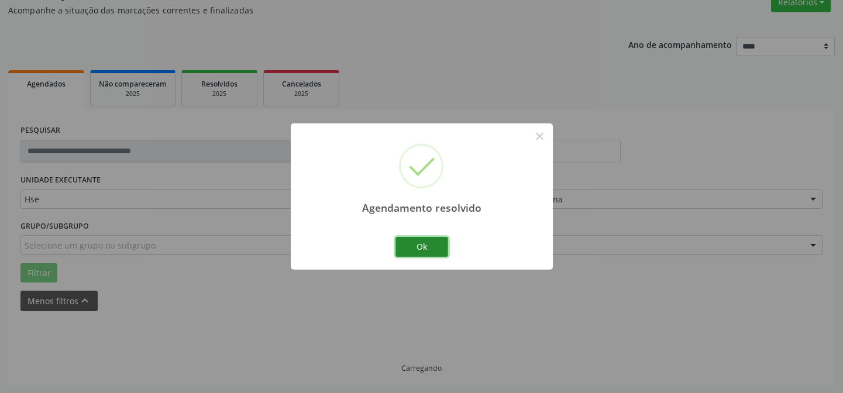
click at [419, 242] on button "Ok" at bounding box center [421, 247] width 53 height 20
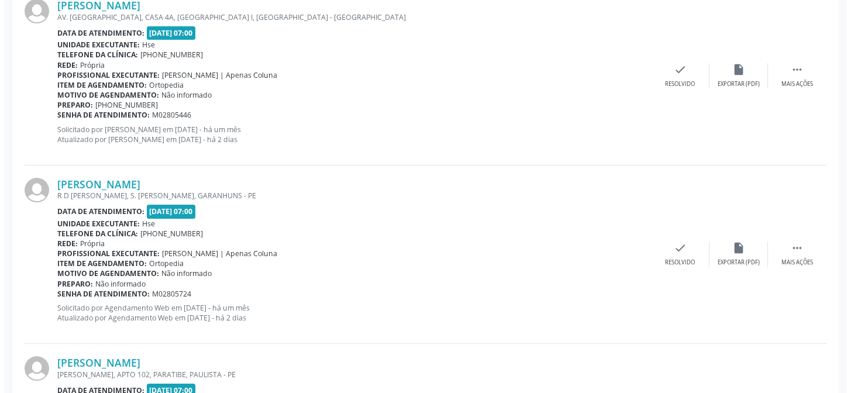
scroll to position [480, 0]
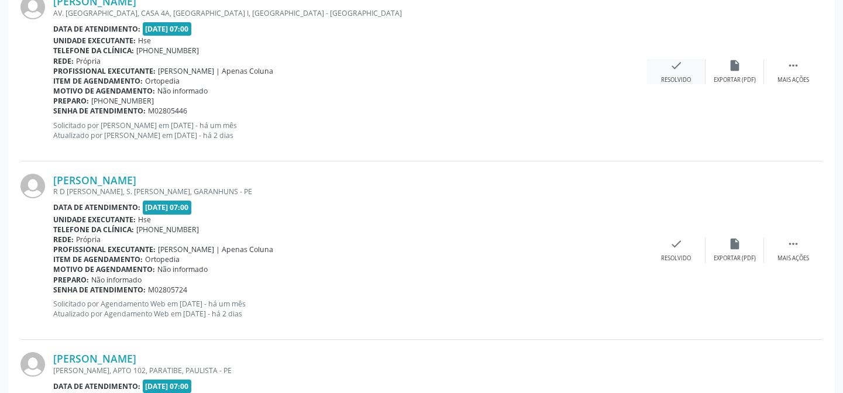
click at [692, 75] on div "check Resolvido" at bounding box center [676, 71] width 58 height 25
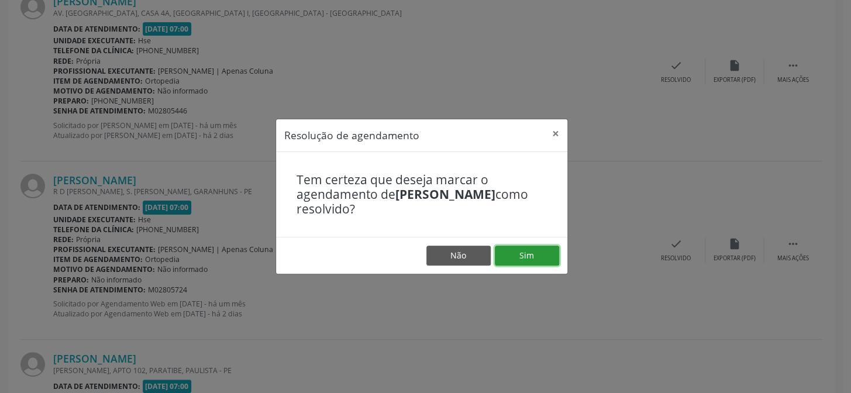
click at [519, 247] on button "Sim" at bounding box center [527, 256] width 64 height 20
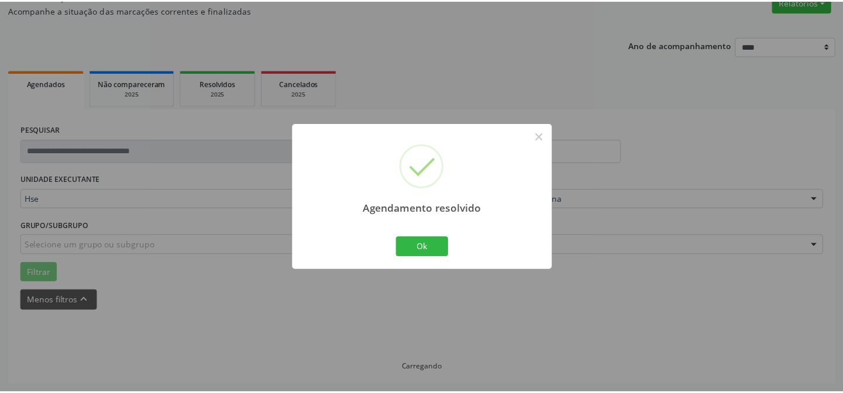
scroll to position [105, 0]
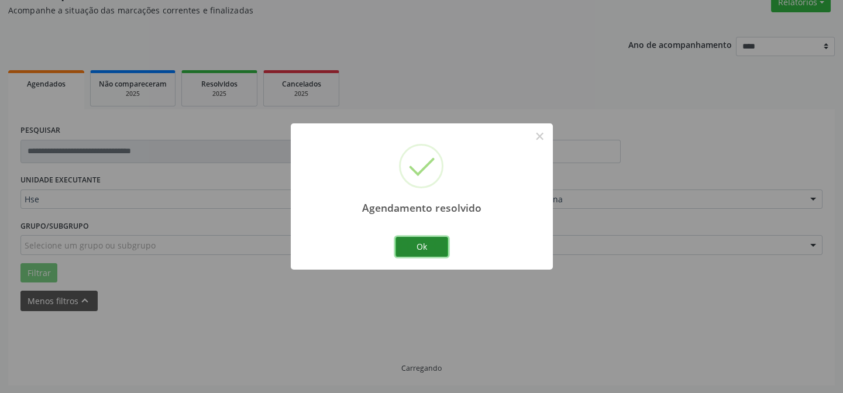
click at [435, 246] on button "Ok" at bounding box center [421, 247] width 53 height 20
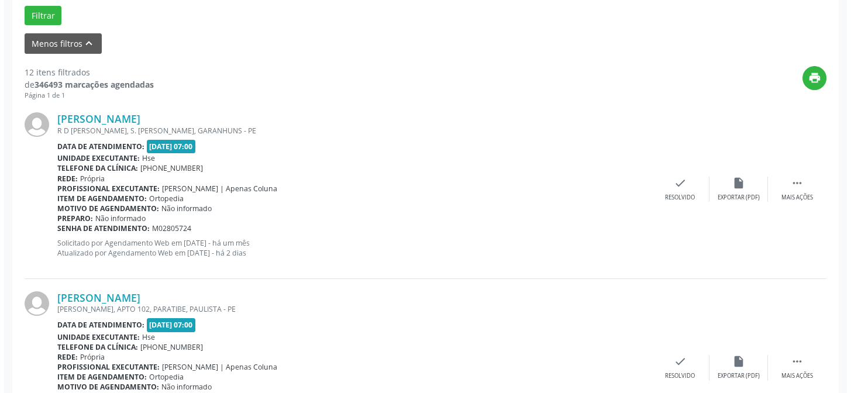
scroll to position [366, 0]
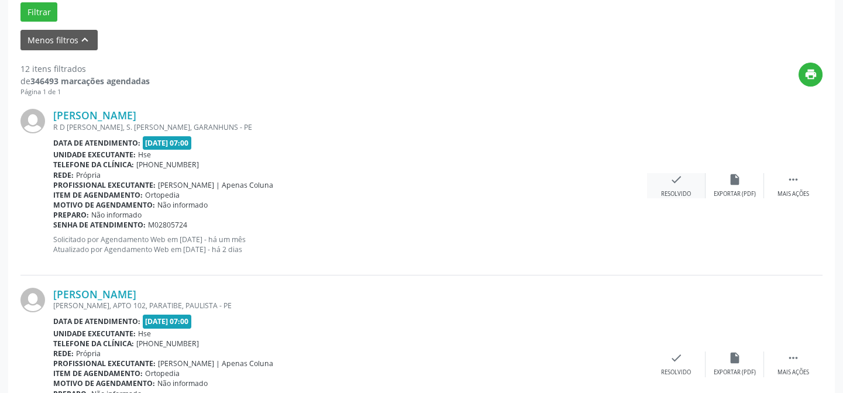
click at [683, 184] on div "check Resolvido" at bounding box center [676, 185] width 58 height 25
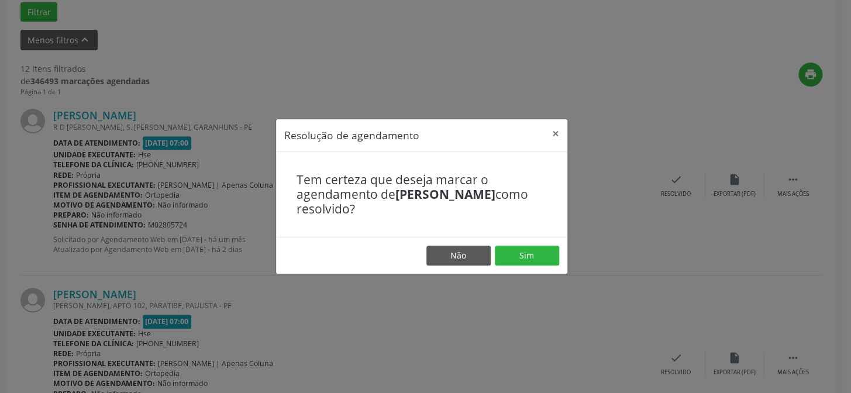
click at [443, 333] on div "Resolução de agendamento × Tem certeza que deseja marcar o agendamento de [PERS…" at bounding box center [425, 196] width 851 height 393
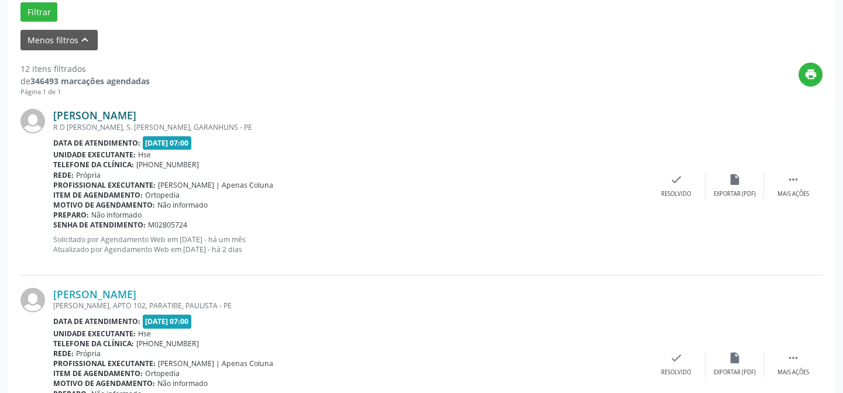
click at [136, 111] on link "[PERSON_NAME]" at bounding box center [94, 115] width 83 height 13
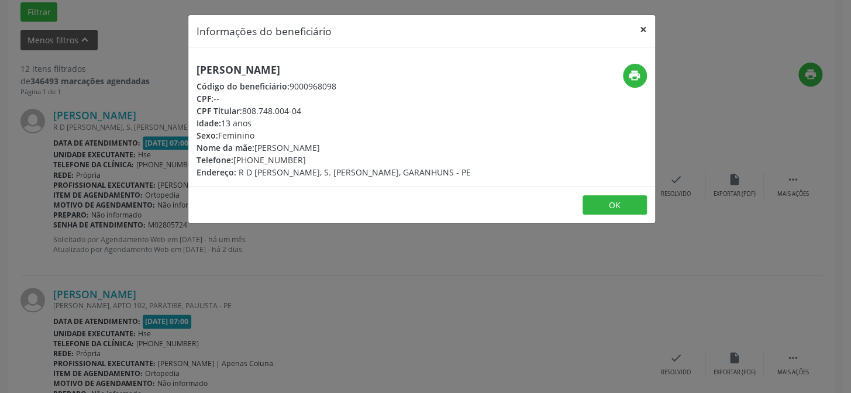
click at [645, 30] on button "×" at bounding box center [643, 29] width 23 height 29
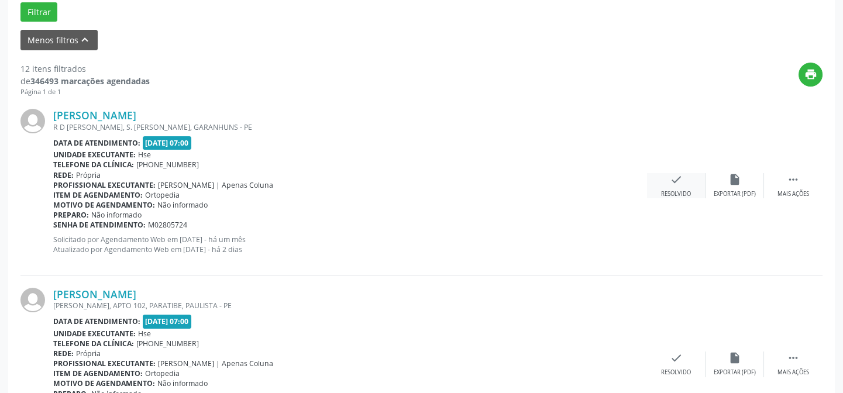
click at [680, 185] on div "check Resolvido" at bounding box center [676, 185] width 58 height 25
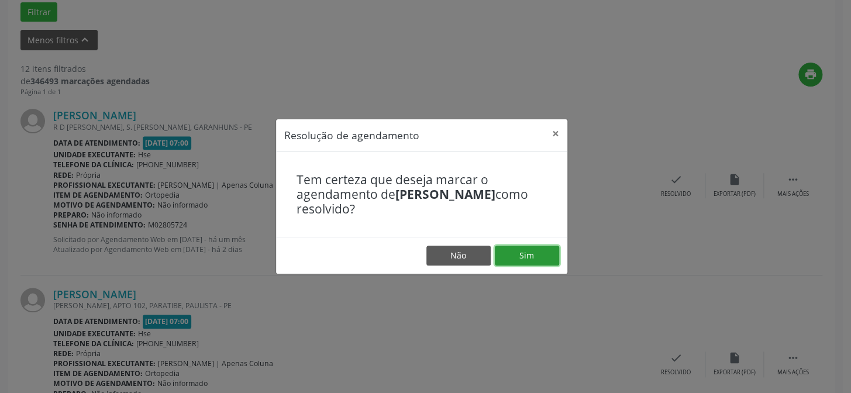
click at [515, 251] on button "Sim" at bounding box center [527, 256] width 64 height 20
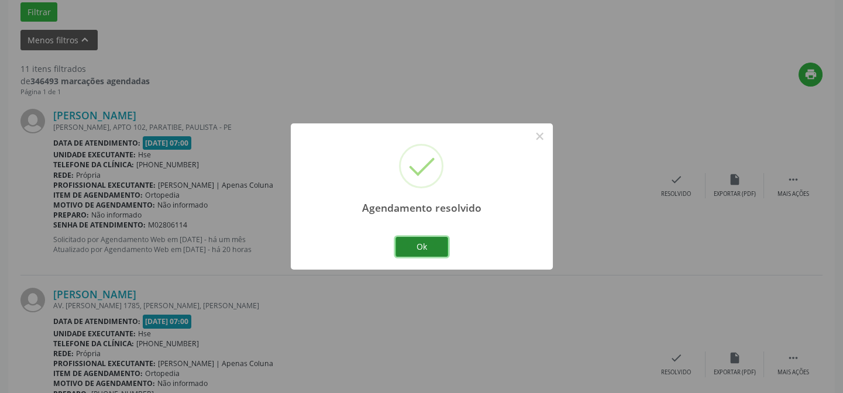
click at [423, 239] on button "Ok" at bounding box center [421, 247] width 53 height 20
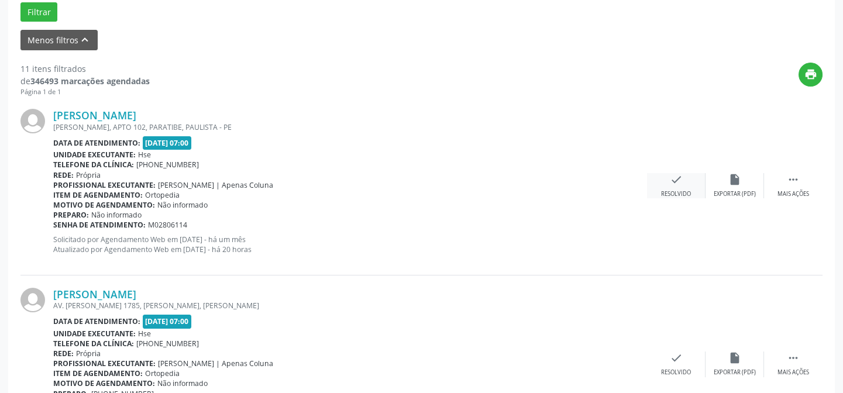
click at [679, 182] on icon "check" at bounding box center [676, 179] width 13 height 13
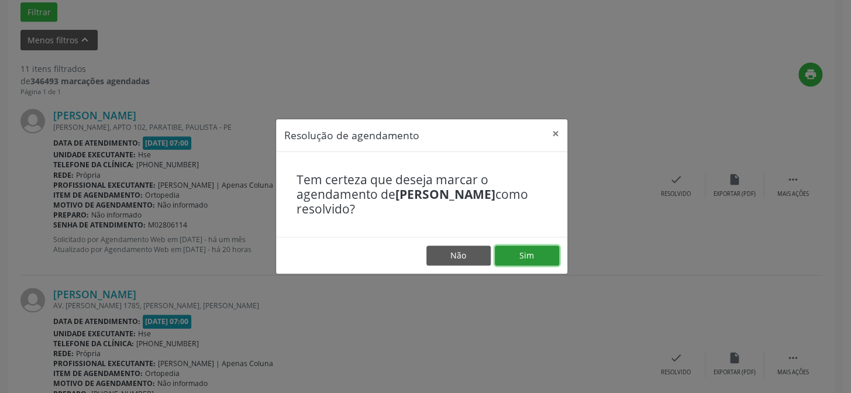
click at [534, 256] on button "Sim" at bounding box center [527, 256] width 64 height 20
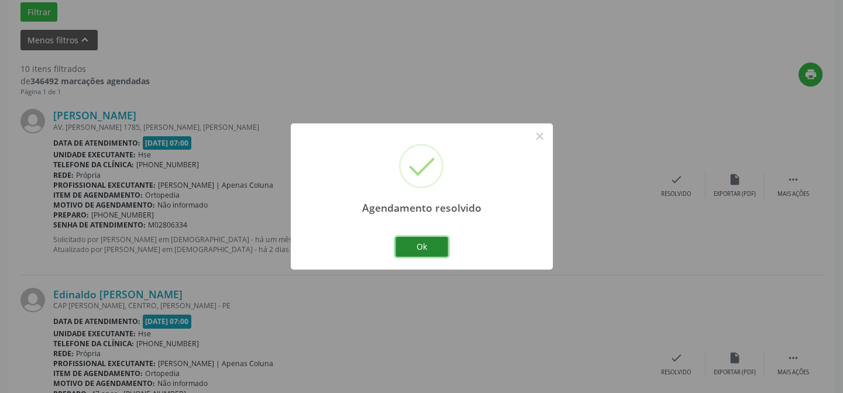
click at [433, 247] on button "Ok" at bounding box center [421, 247] width 53 height 20
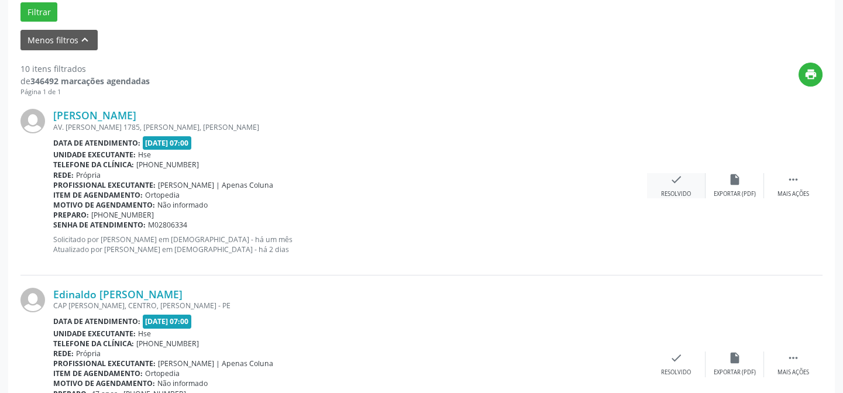
click at [677, 180] on icon "check" at bounding box center [676, 179] width 13 height 13
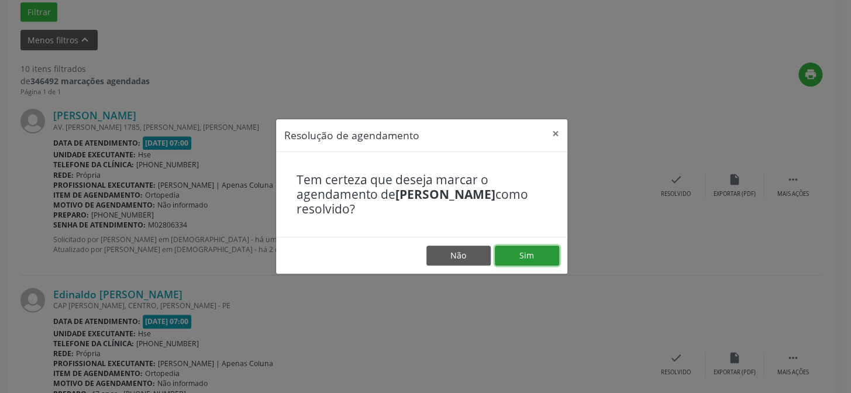
click at [520, 246] on button "Sim" at bounding box center [527, 256] width 64 height 20
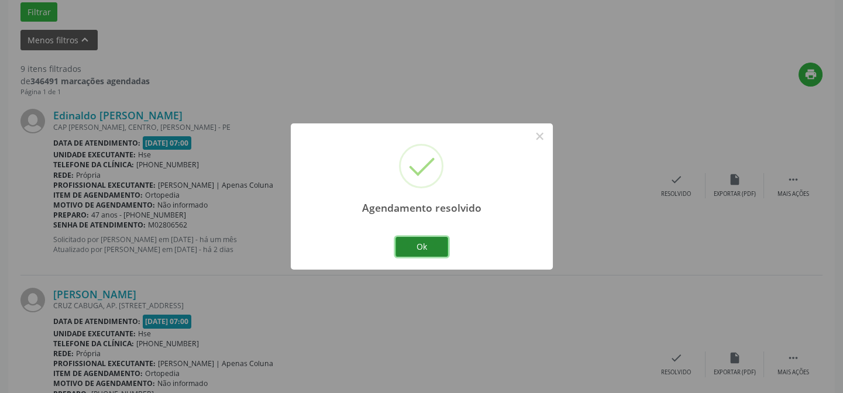
click at [430, 243] on button "Ok" at bounding box center [421, 247] width 53 height 20
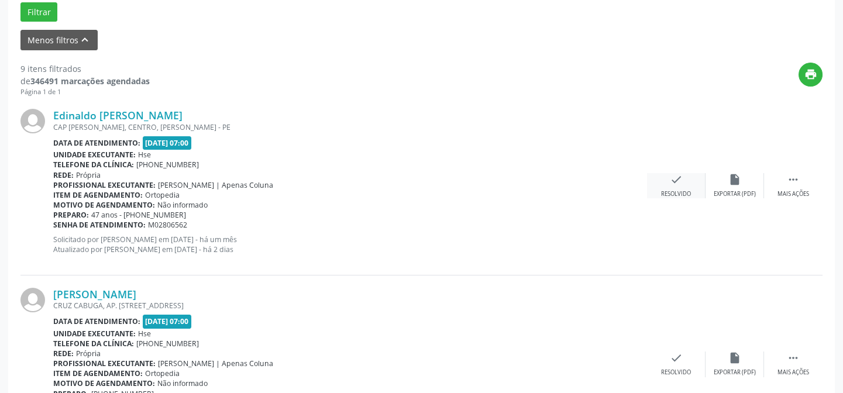
click at [688, 187] on div "check Resolvido" at bounding box center [676, 185] width 58 height 25
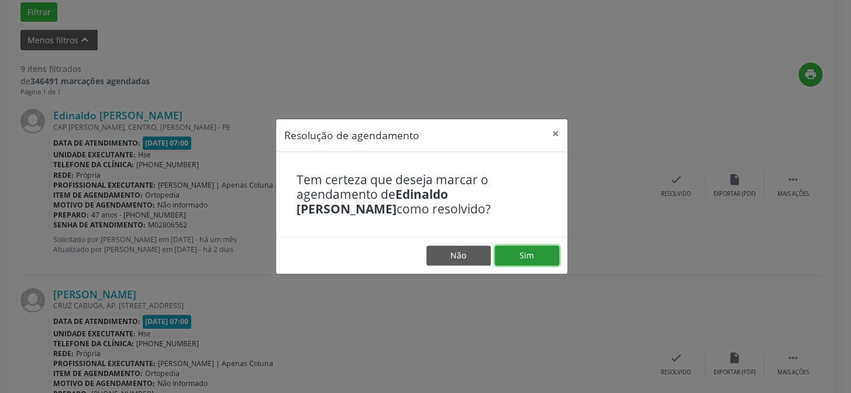
click at [542, 249] on button "Sim" at bounding box center [527, 256] width 64 height 20
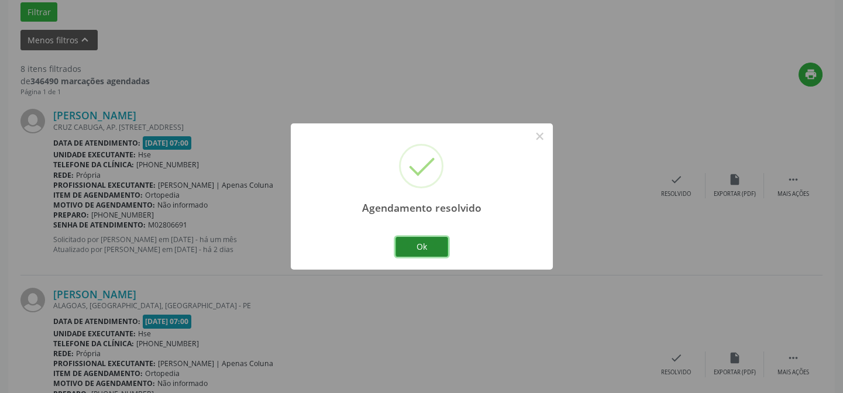
click at [436, 246] on button "Ok" at bounding box center [421, 247] width 53 height 20
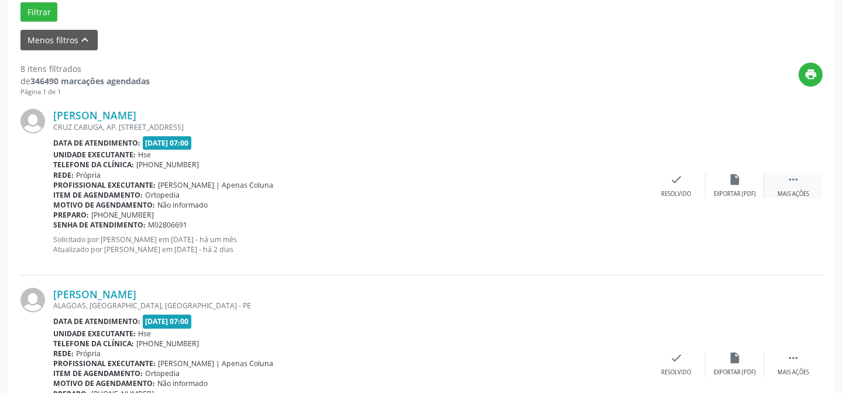
click at [785, 187] on div " Mais ações" at bounding box center [793, 185] width 58 height 25
click at [738, 187] on div "alarm_off Não compareceu" at bounding box center [734, 185] width 58 height 25
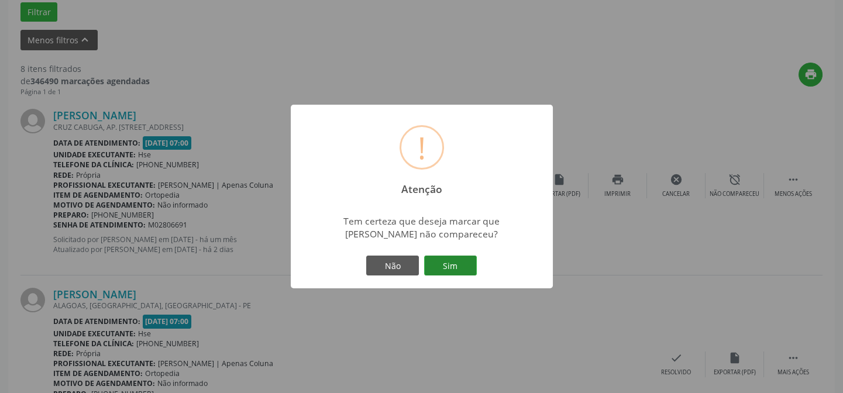
click at [458, 258] on button "Sim" at bounding box center [450, 266] width 53 height 20
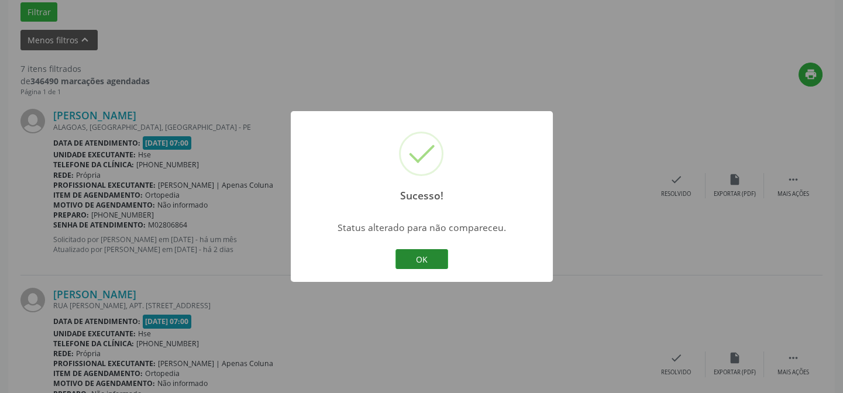
click at [439, 260] on button "OK" at bounding box center [421, 259] width 53 height 20
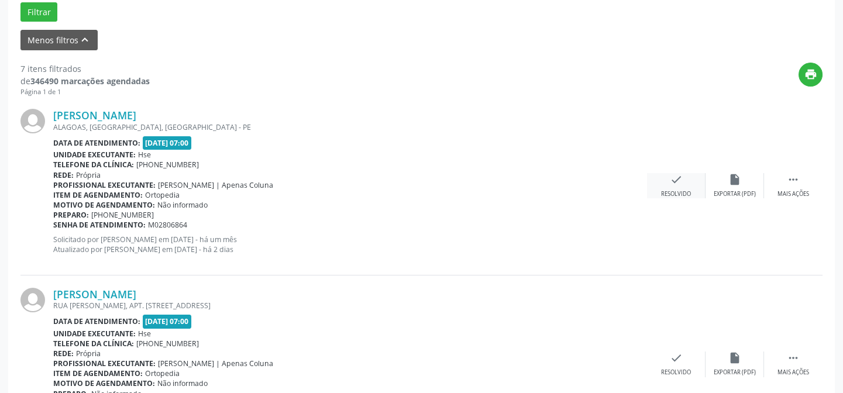
click at [679, 180] on icon "check" at bounding box center [676, 179] width 13 height 13
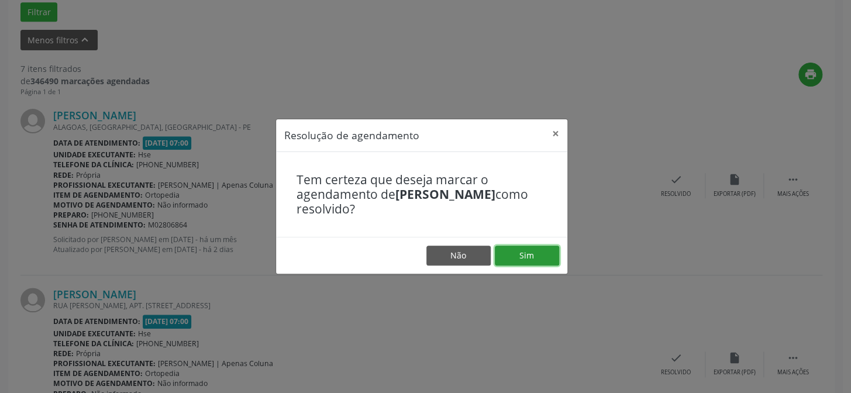
click at [531, 253] on button "Sim" at bounding box center [527, 256] width 64 height 20
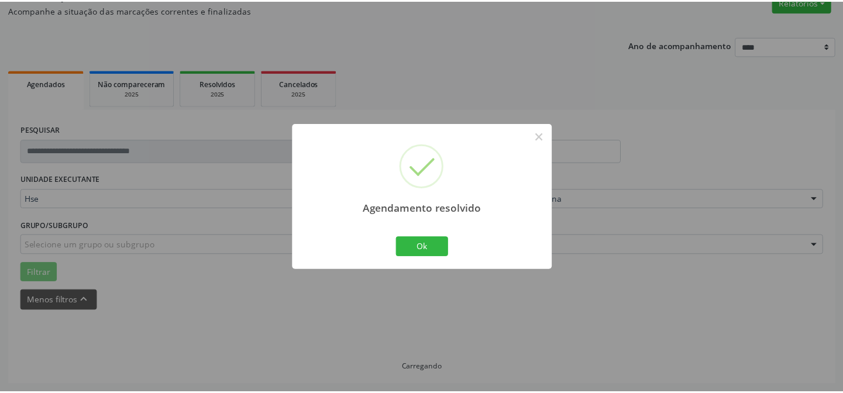
scroll to position [105, 0]
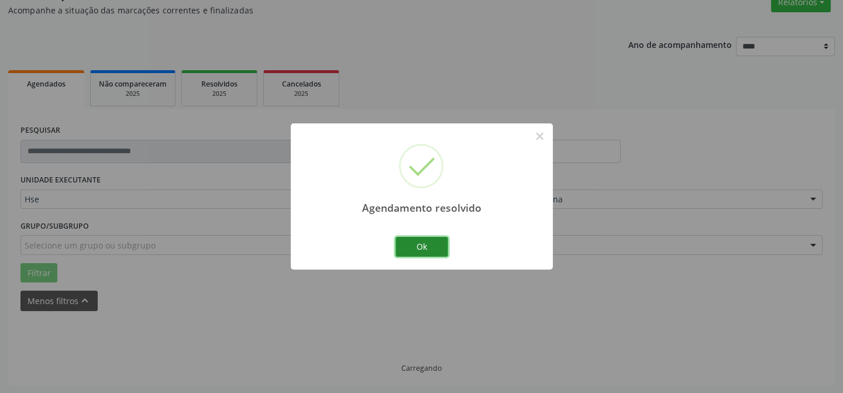
click at [430, 244] on button "Ok" at bounding box center [421, 247] width 53 height 20
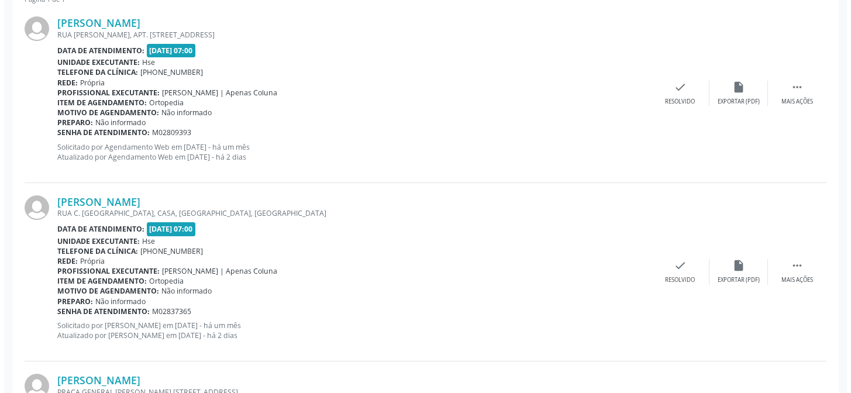
scroll to position [462, 0]
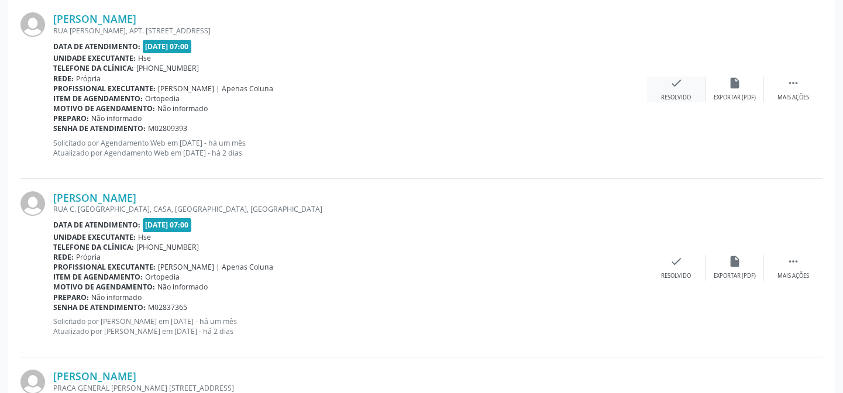
click at [680, 87] on icon "check" at bounding box center [676, 83] width 13 height 13
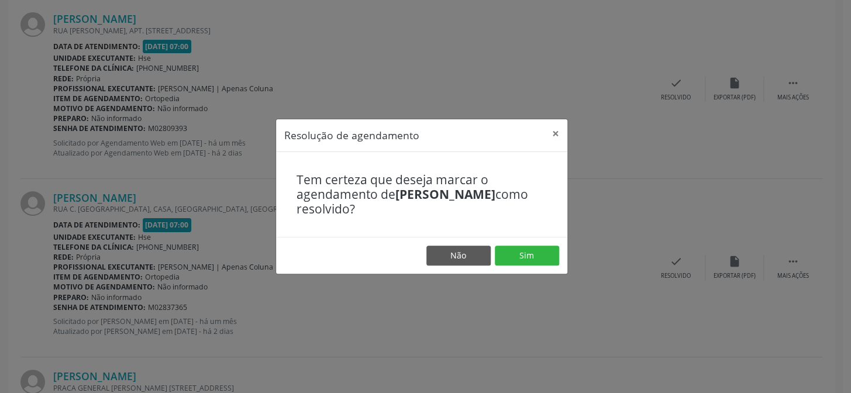
click at [531, 240] on footer "Não Sim" at bounding box center [421, 255] width 291 height 37
click at [529, 249] on button "Sim" at bounding box center [527, 256] width 64 height 20
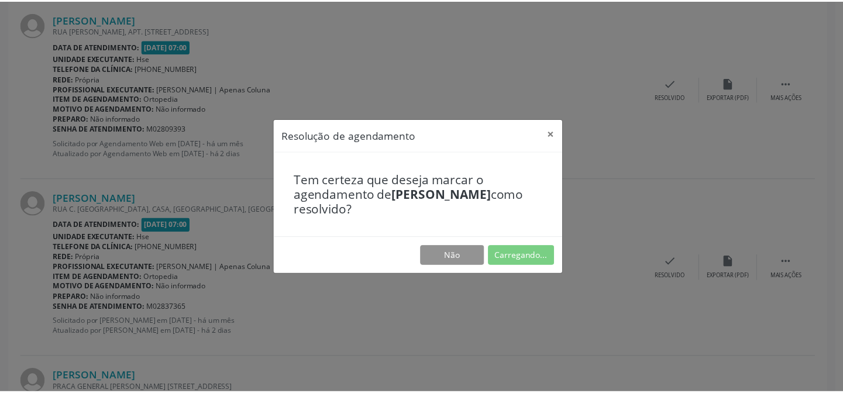
scroll to position [105, 0]
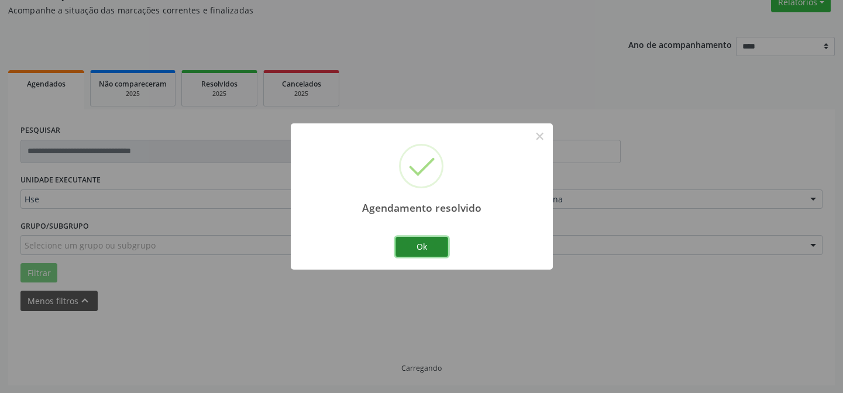
click at [442, 242] on button "Ok" at bounding box center [421, 247] width 53 height 20
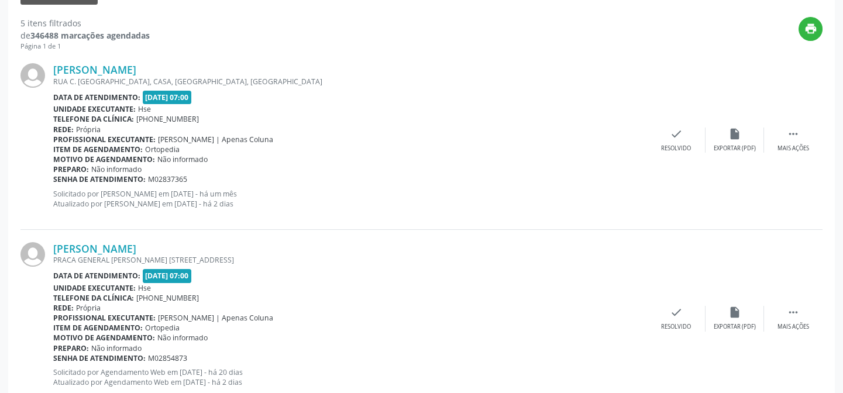
scroll to position [414, 0]
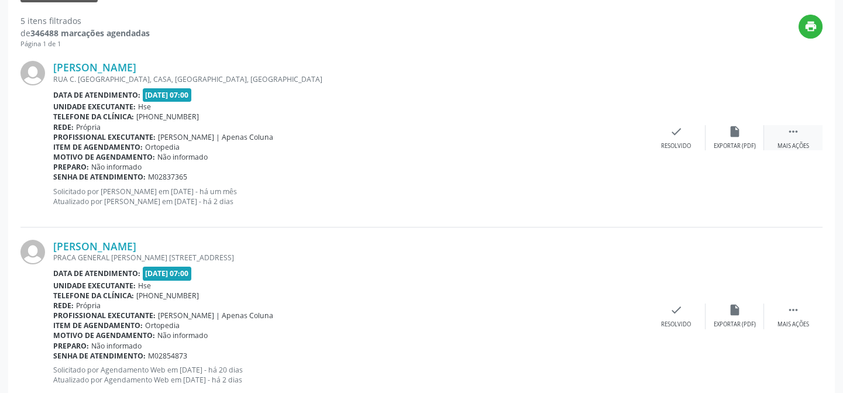
click at [793, 134] on icon "" at bounding box center [793, 131] width 13 height 13
click at [728, 135] on icon "alarm_off" at bounding box center [734, 131] width 13 height 13
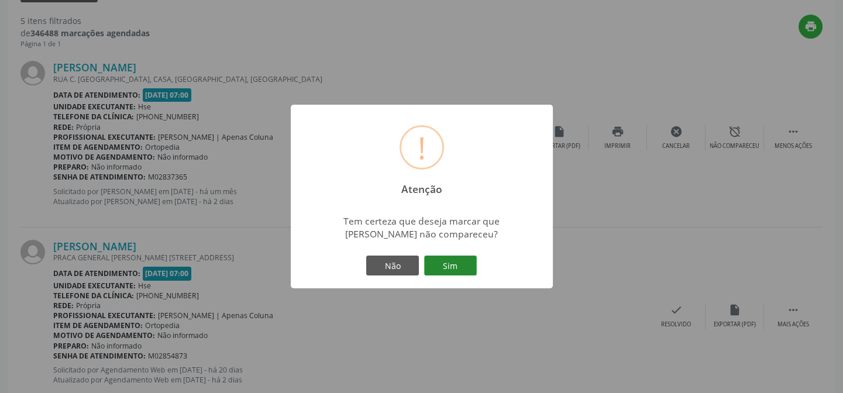
click at [453, 269] on button "Sim" at bounding box center [450, 266] width 53 height 20
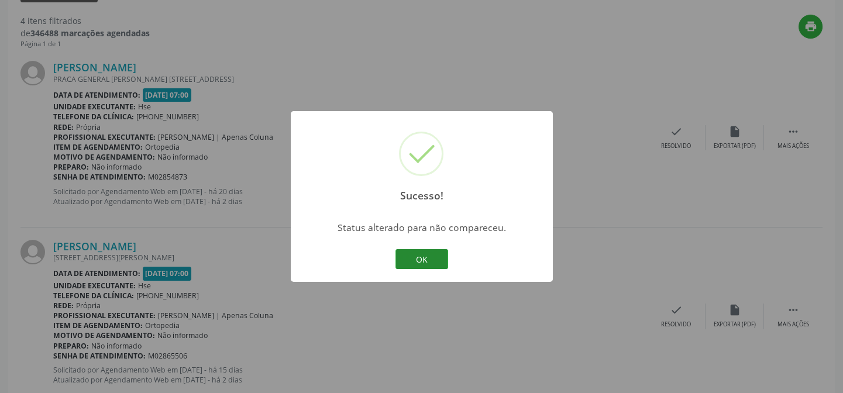
click at [427, 257] on button "OK" at bounding box center [421, 259] width 53 height 20
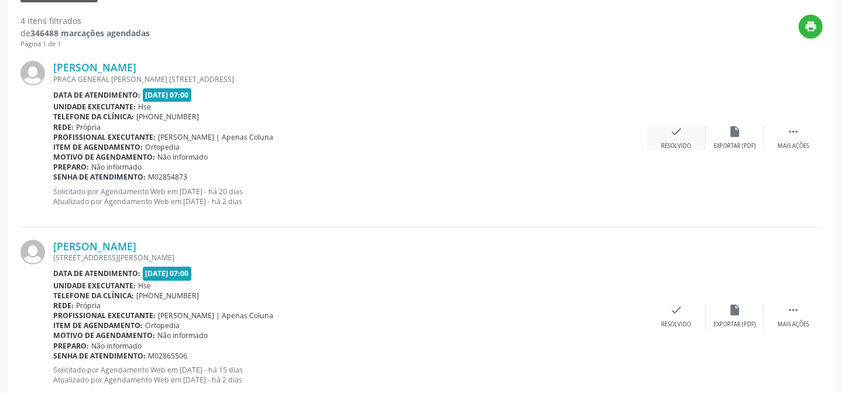
click at [696, 137] on div "check Resolvido" at bounding box center [676, 137] width 58 height 25
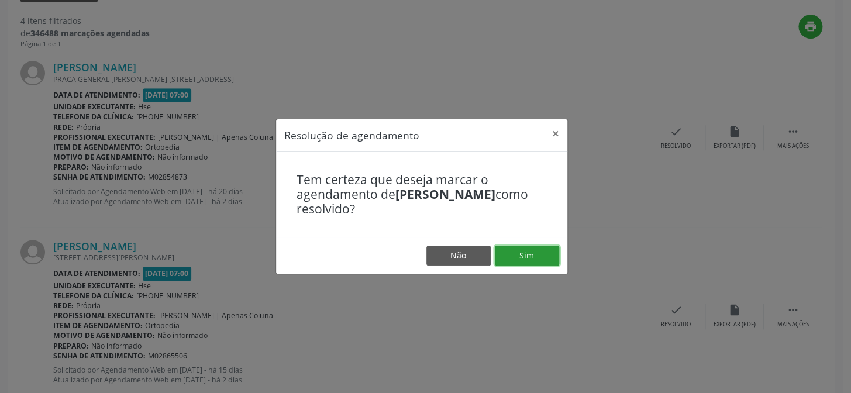
click at [538, 253] on button "Sim" at bounding box center [527, 256] width 64 height 20
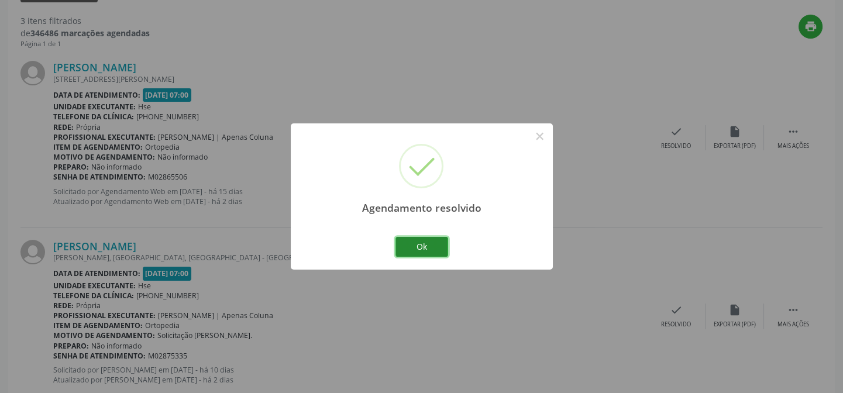
click at [433, 245] on button "Ok" at bounding box center [421, 247] width 53 height 20
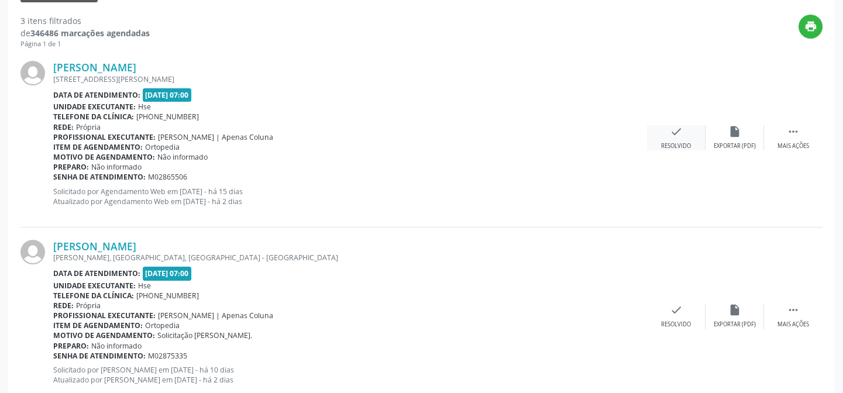
click at [688, 142] on div "Resolvido" at bounding box center [676, 146] width 30 height 8
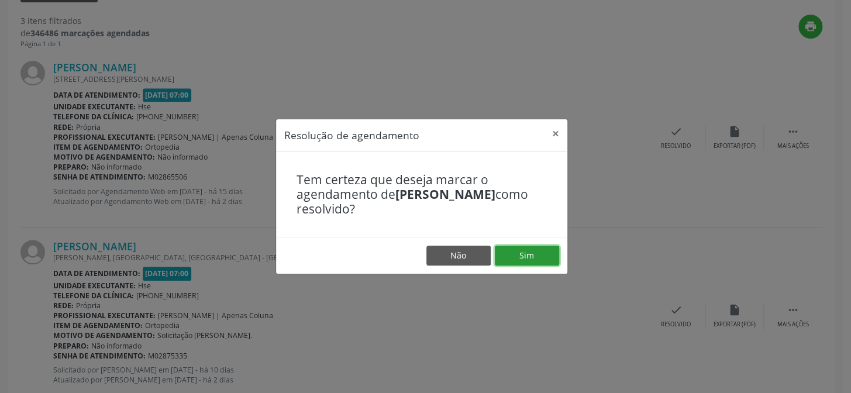
click at [538, 252] on button "Sim" at bounding box center [527, 256] width 64 height 20
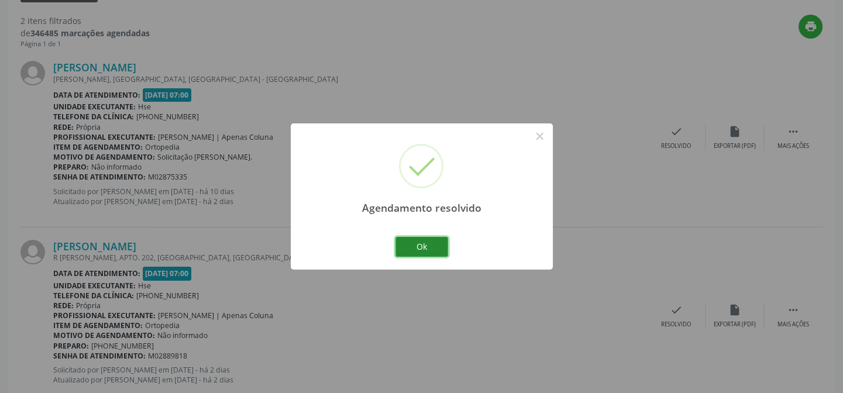
click at [417, 242] on button "Ok" at bounding box center [421, 247] width 53 height 20
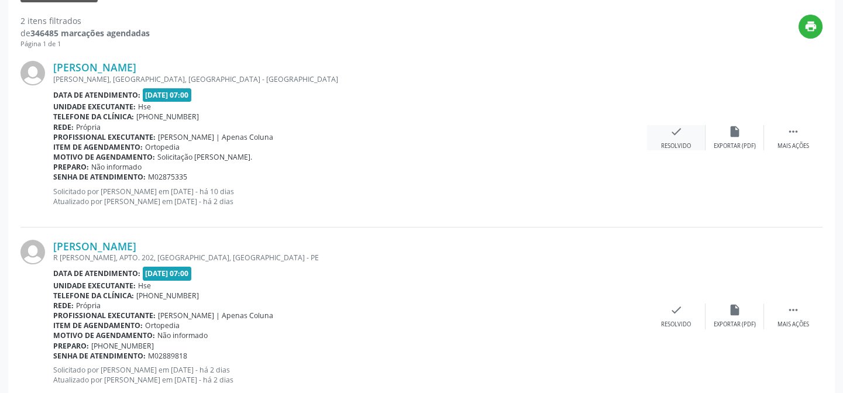
click at [684, 135] on div "check Resolvido" at bounding box center [676, 137] width 58 height 25
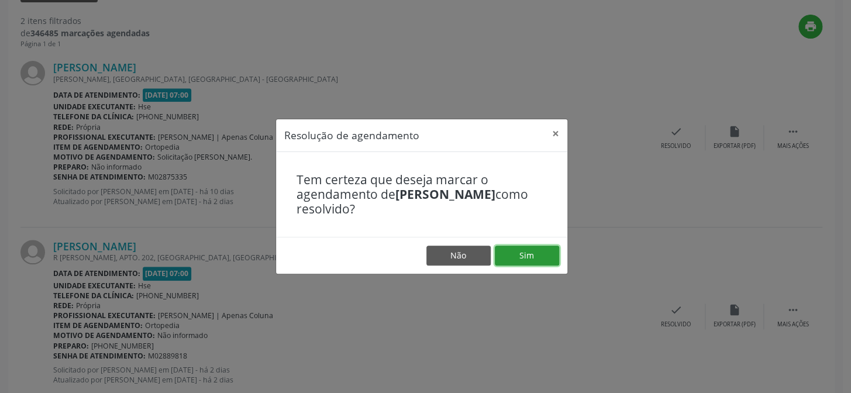
click at [519, 246] on button "Sim" at bounding box center [527, 256] width 64 height 20
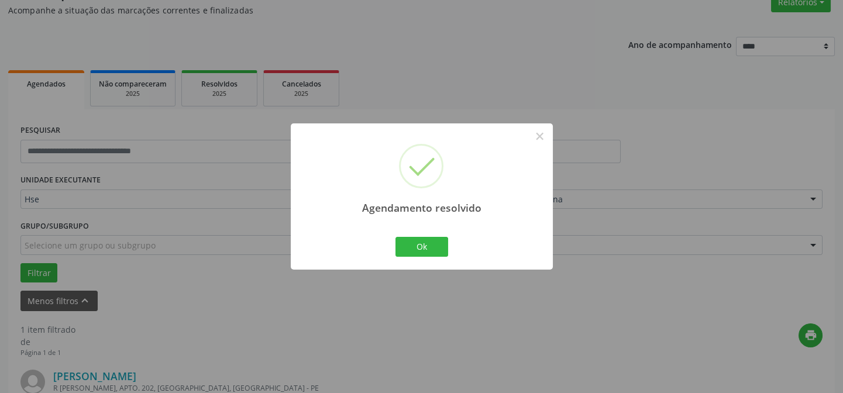
scroll to position [267, 0]
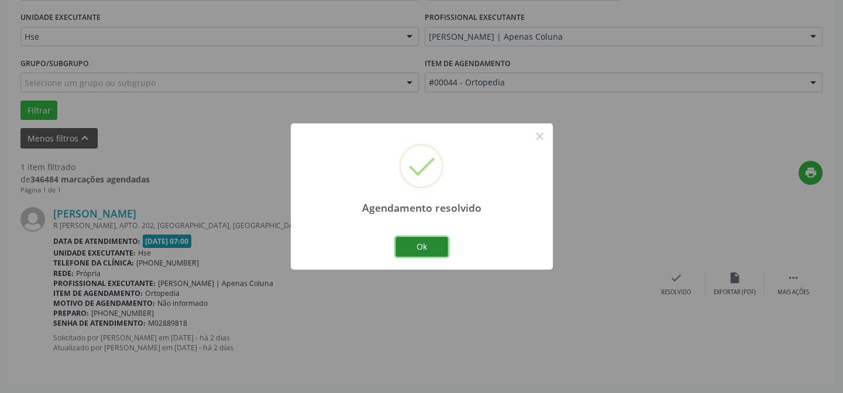
click at [433, 246] on button "Ok" at bounding box center [421, 247] width 53 height 20
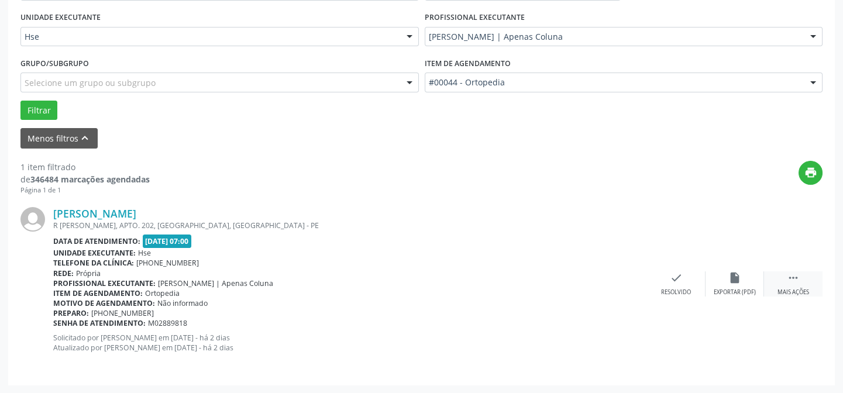
click at [811, 282] on div " Mais ações" at bounding box center [793, 283] width 58 height 25
click at [742, 282] on div "alarm_off Não compareceu" at bounding box center [734, 283] width 58 height 25
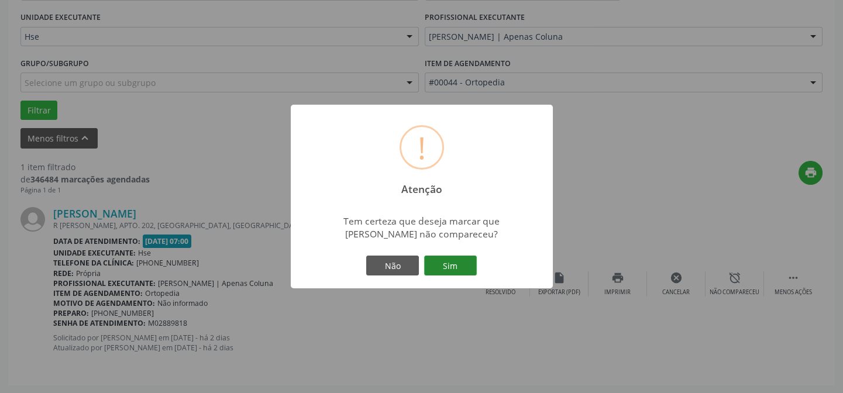
click at [449, 257] on button "Sim" at bounding box center [450, 266] width 53 height 20
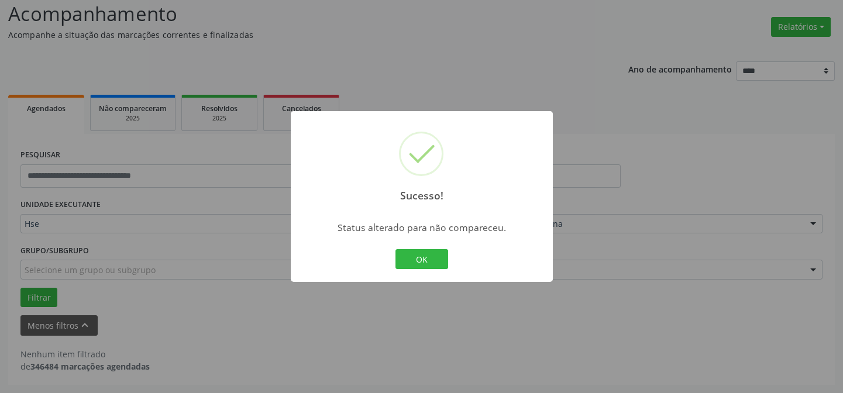
scroll to position [79, 0]
click at [428, 251] on button "OK" at bounding box center [421, 259] width 53 height 20
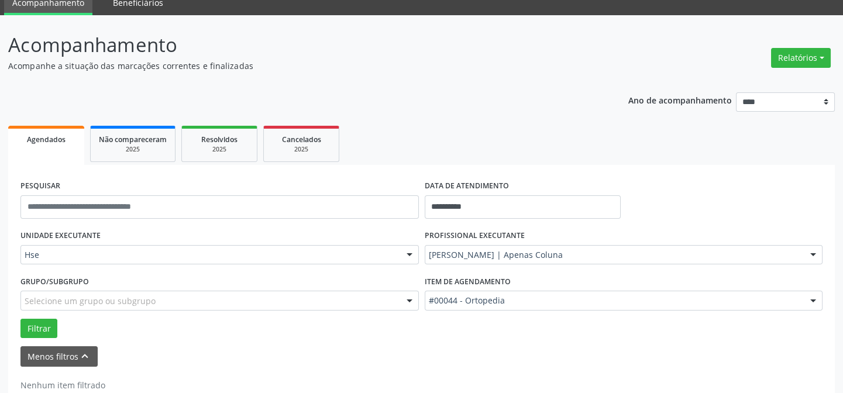
scroll to position [26, 0]
